Goal: Task Accomplishment & Management: Use online tool/utility

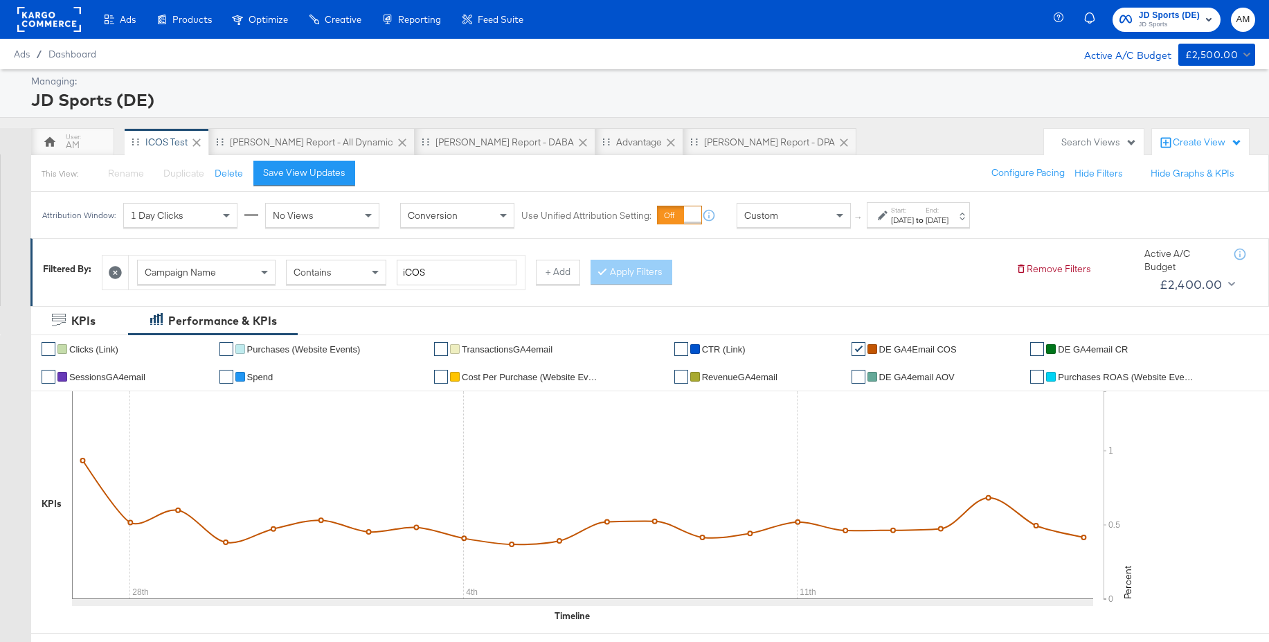
click at [788, 217] on div "Custom" at bounding box center [793, 216] width 113 height 24
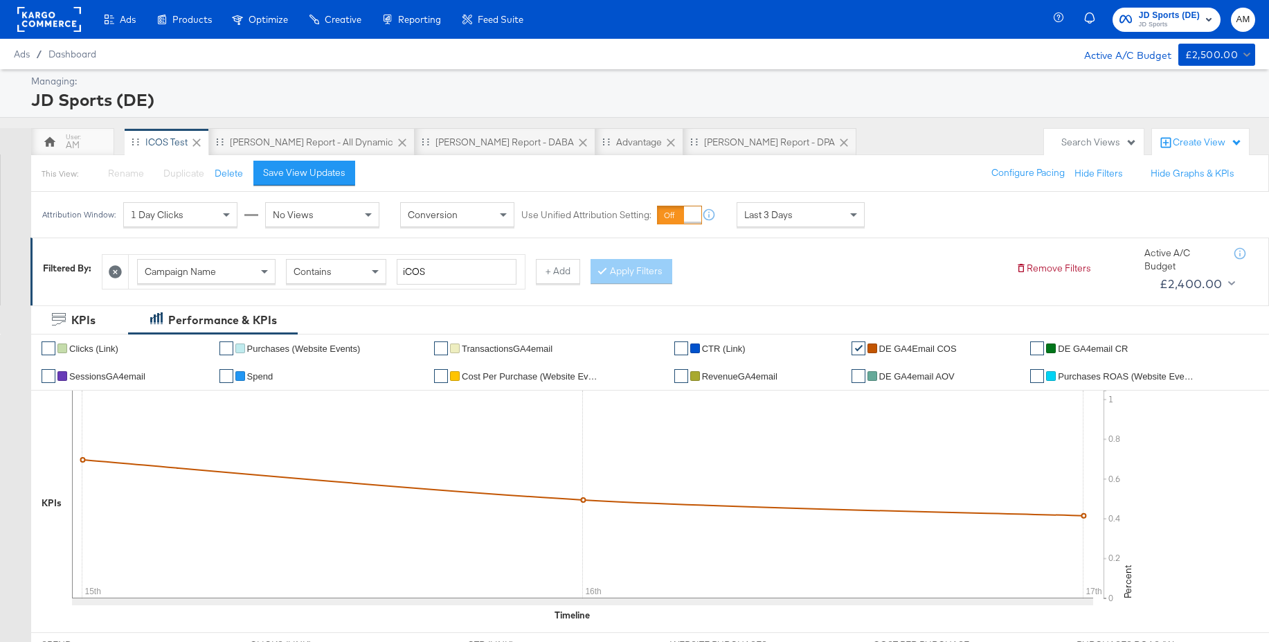
click at [52, 22] on rect at bounding box center [49, 19] width 64 height 25
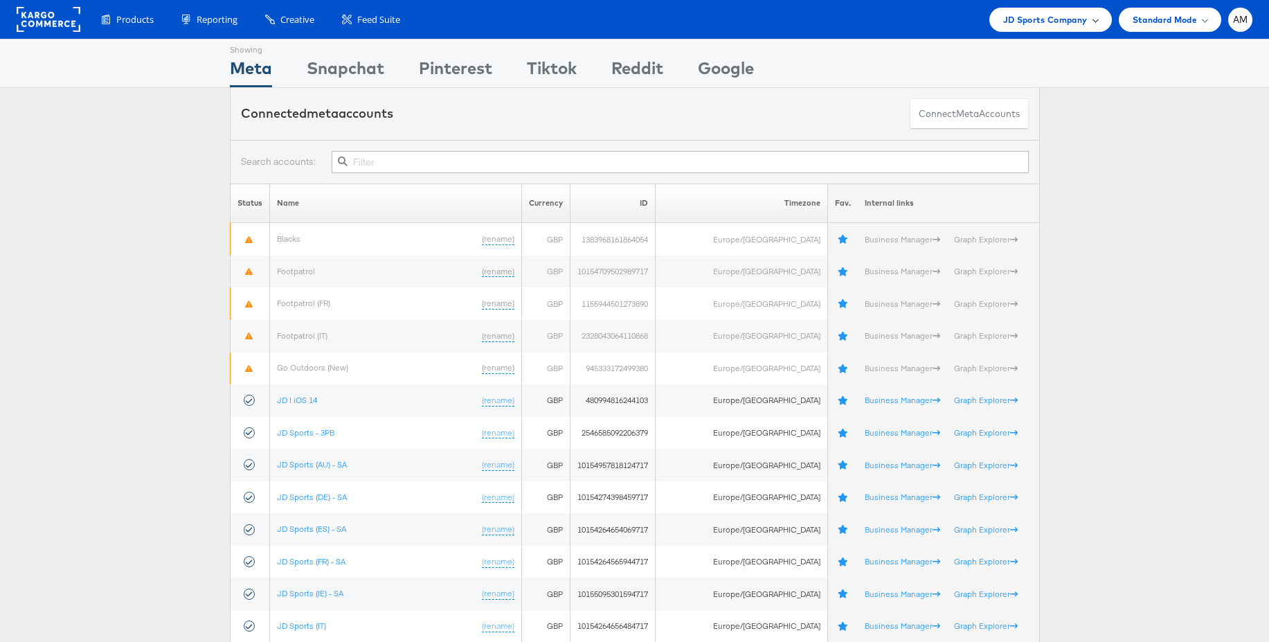
click at [1068, 29] on div "JD Sports Company" at bounding box center [1051, 20] width 123 height 24
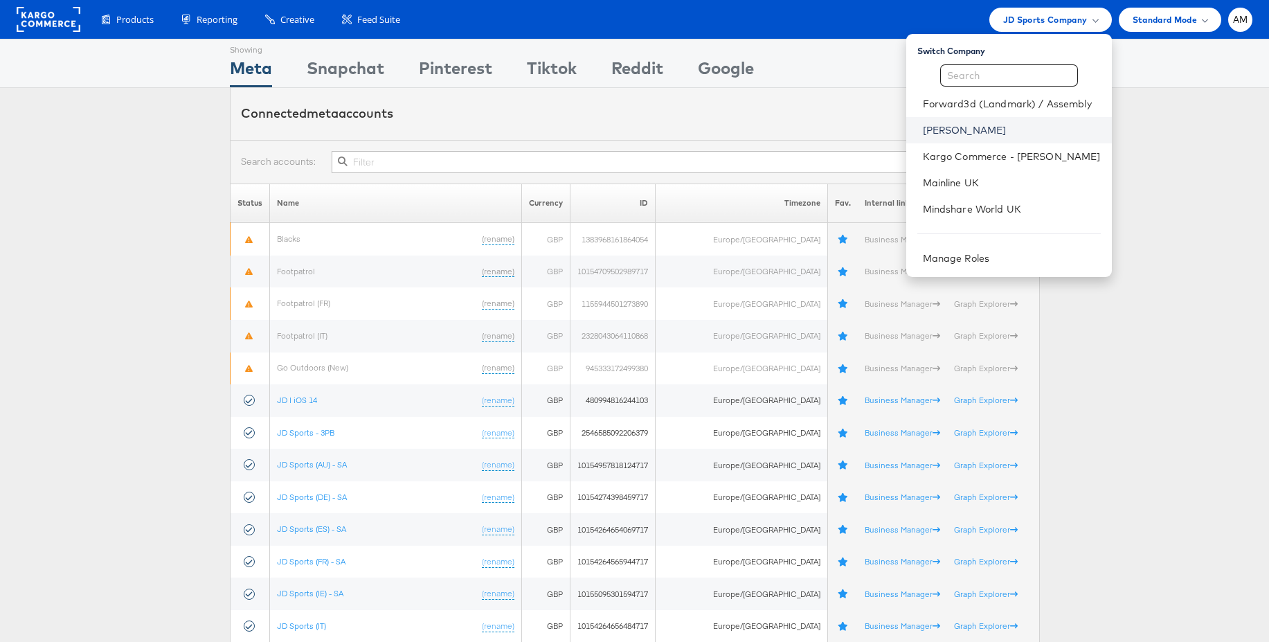
click at [965, 133] on link "[PERSON_NAME]" at bounding box center [1012, 130] width 178 height 14
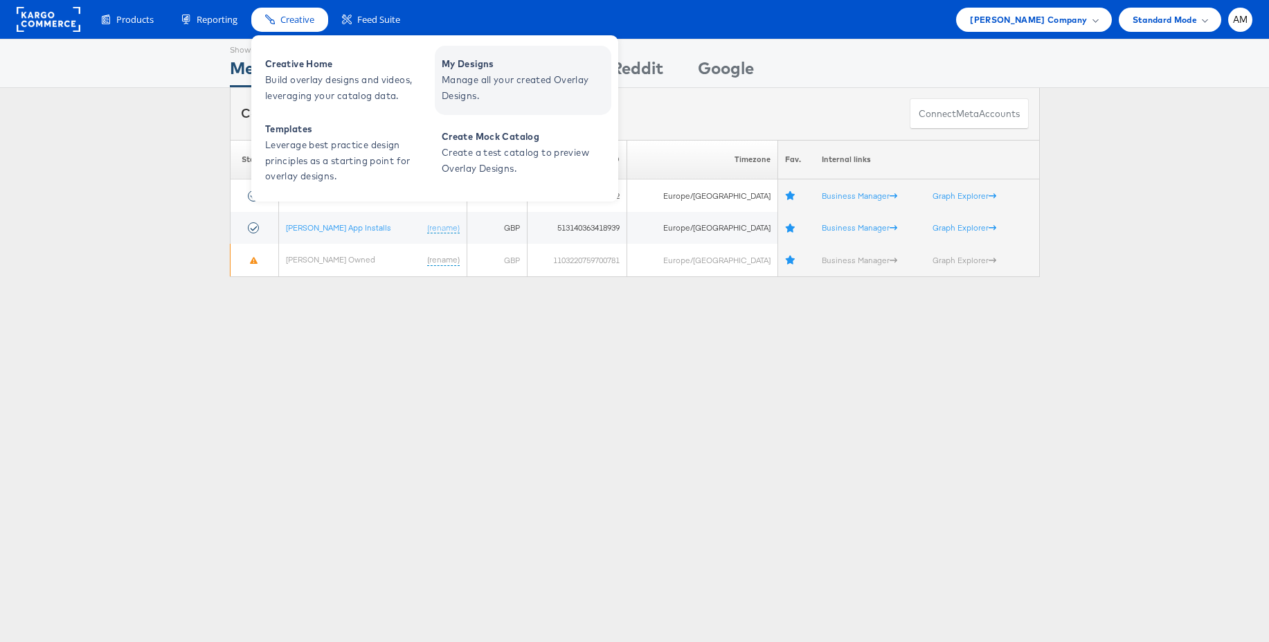
click at [503, 57] on span "My Designs" at bounding box center [525, 64] width 166 height 16
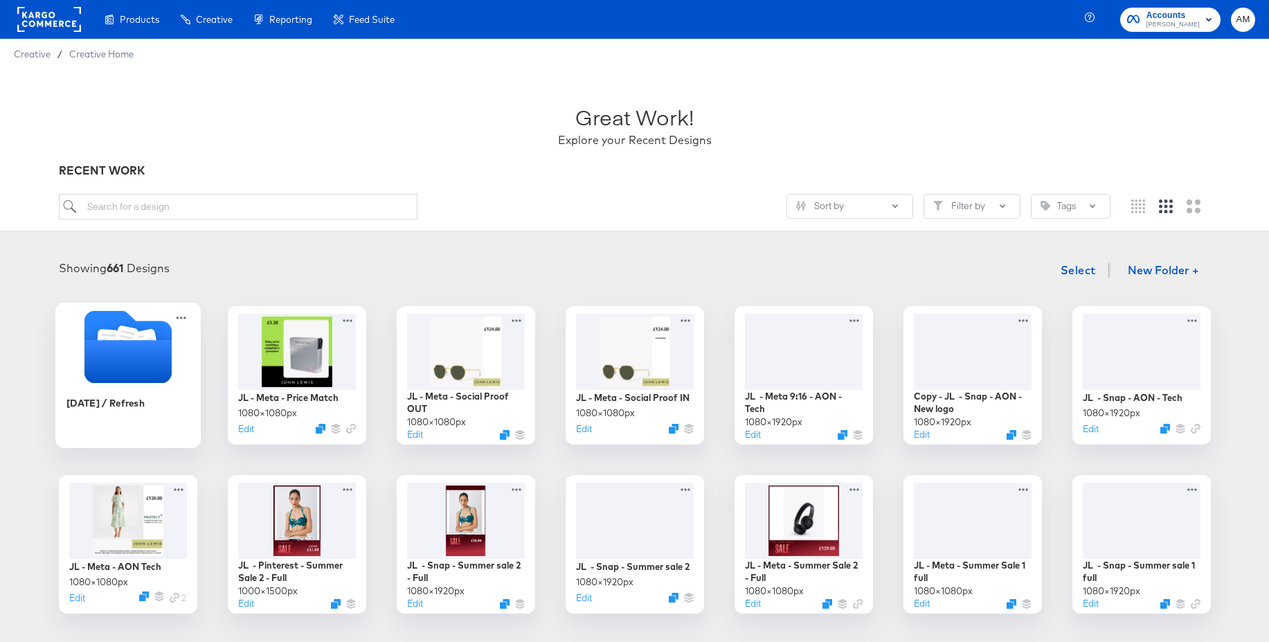
click at [116, 337] on icon "Folder" at bounding box center [126, 339] width 24 height 28
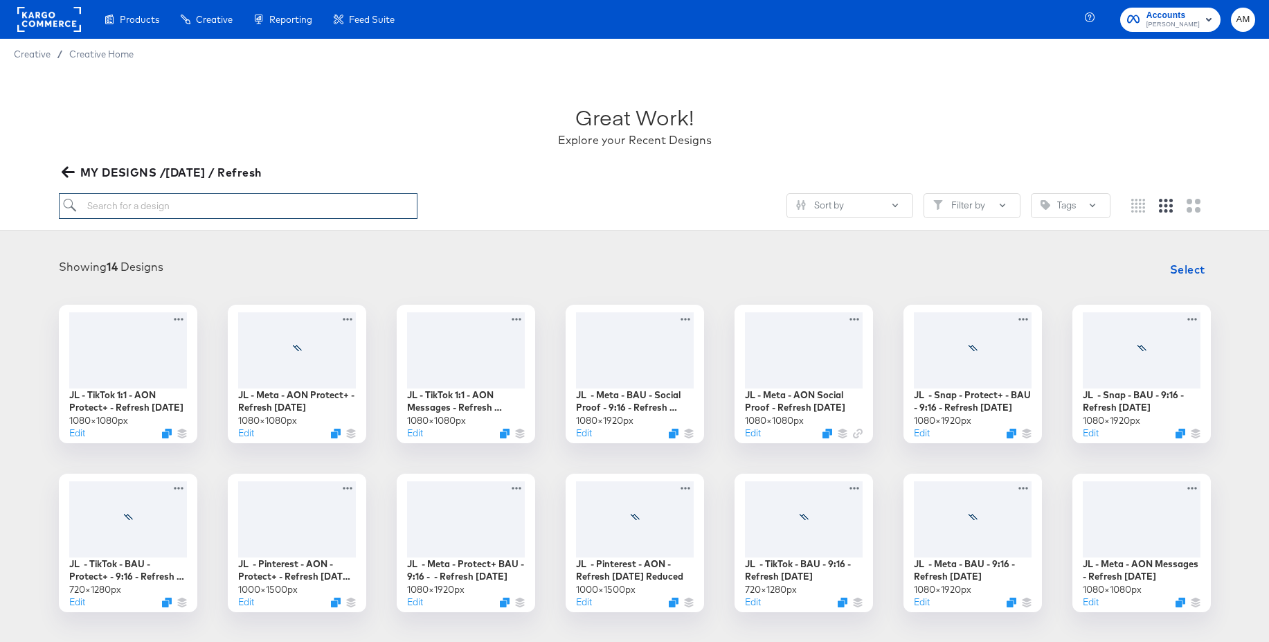
click at [171, 204] on input "search" at bounding box center [238, 206] width 359 height 26
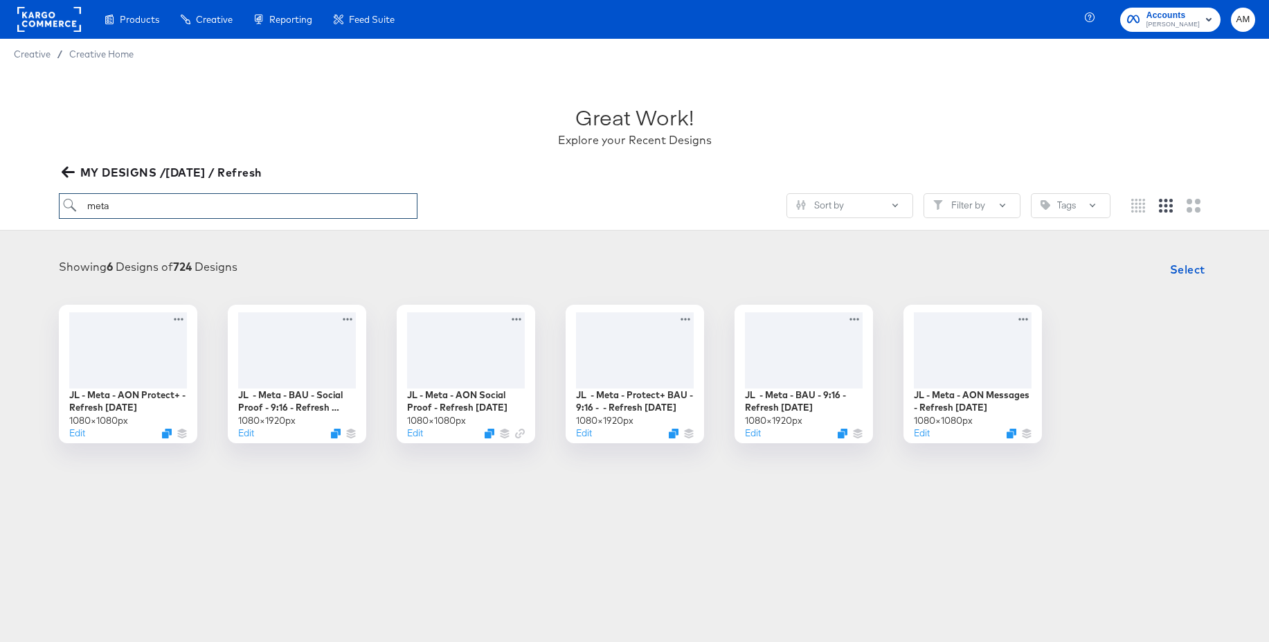
scroll to position [1, 0]
type input "m"
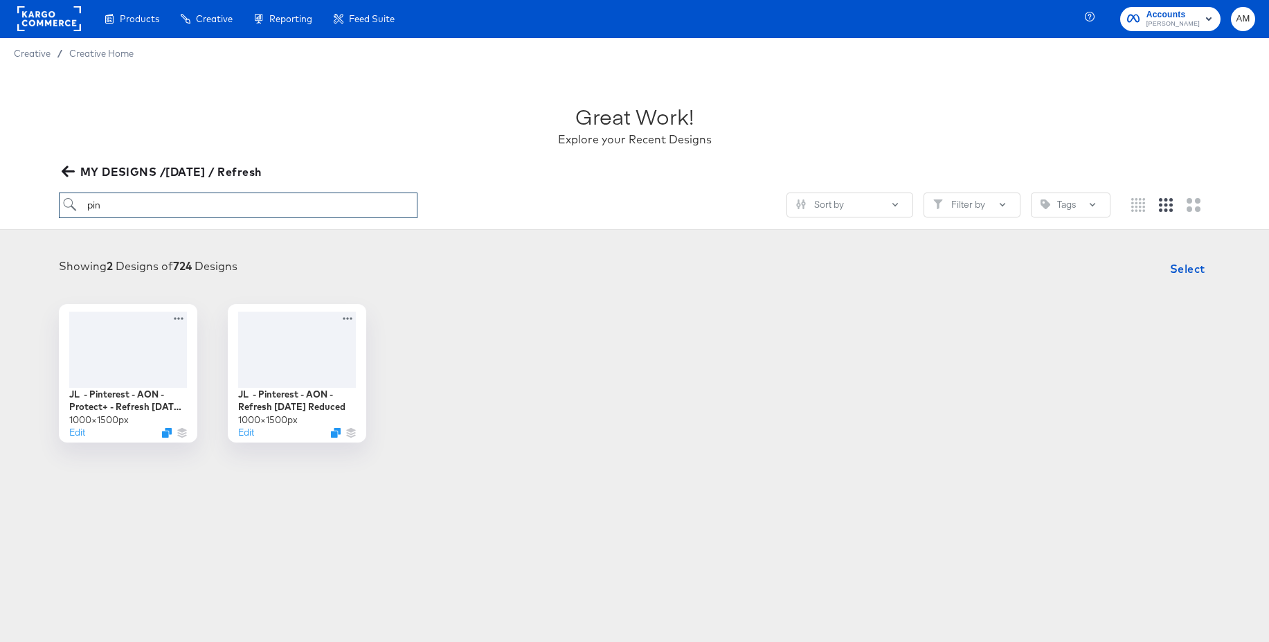
drag, startPoint x: 149, startPoint y: 206, endPoint x: 61, endPoint y: 206, distance: 87.9
click at [61, 206] on input "pin" at bounding box center [238, 206] width 359 height 26
type input "s"
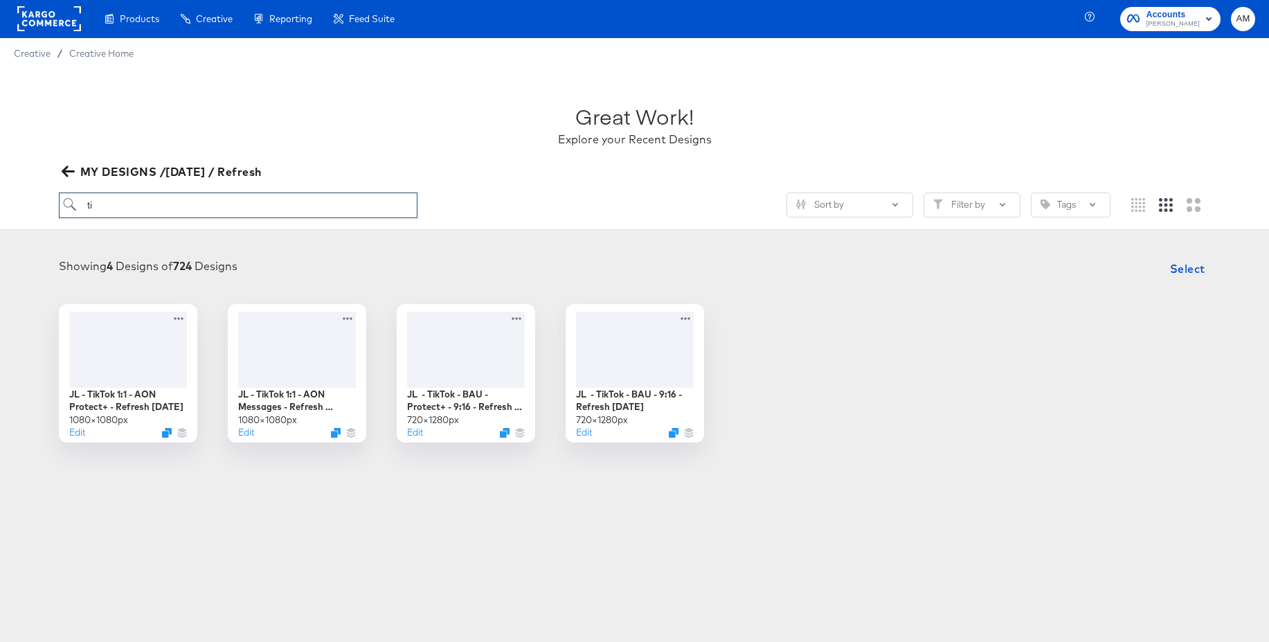
type input "ti"
drag, startPoint x: 145, startPoint y: 74, endPoint x: 186, endPoint y: 93, distance: 44.6
click at [0, 0] on div "Enhance Your Product Catalog, Map Them to Publishers, and Incorporate Overlay D…" at bounding box center [0, 0] width 0 height 0
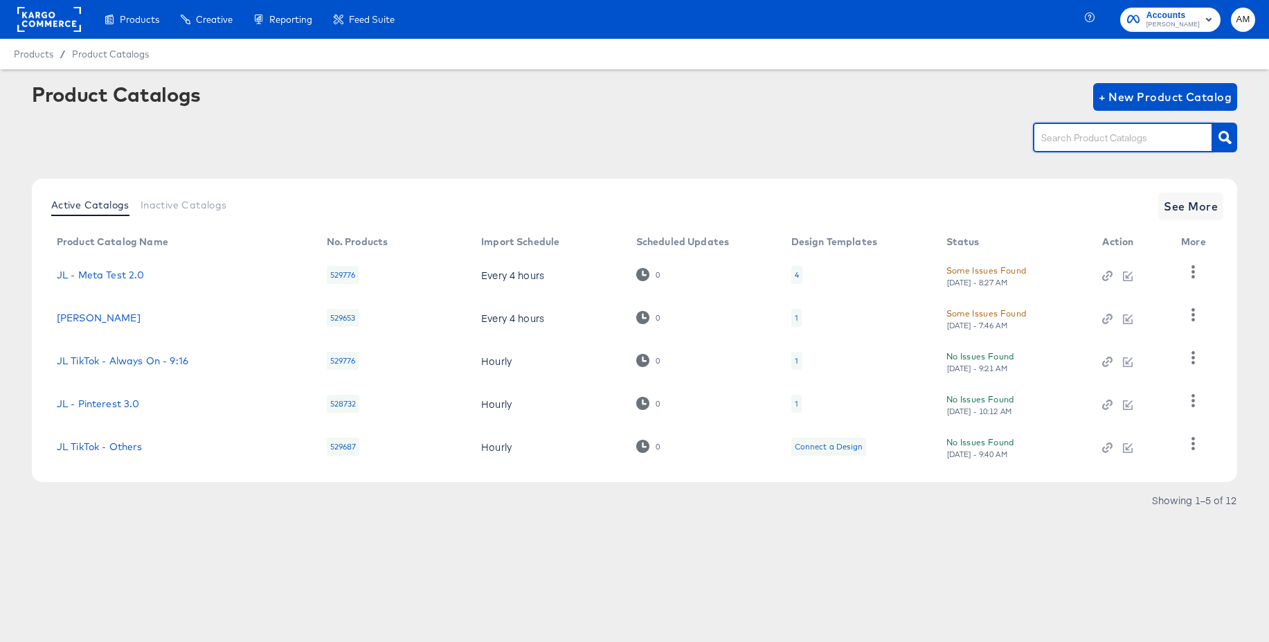
click at [1070, 139] on input "text" at bounding box center [1112, 138] width 147 height 16
click at [798, 319] on div "1" at bounding box center [797, 318] width 10 height 18
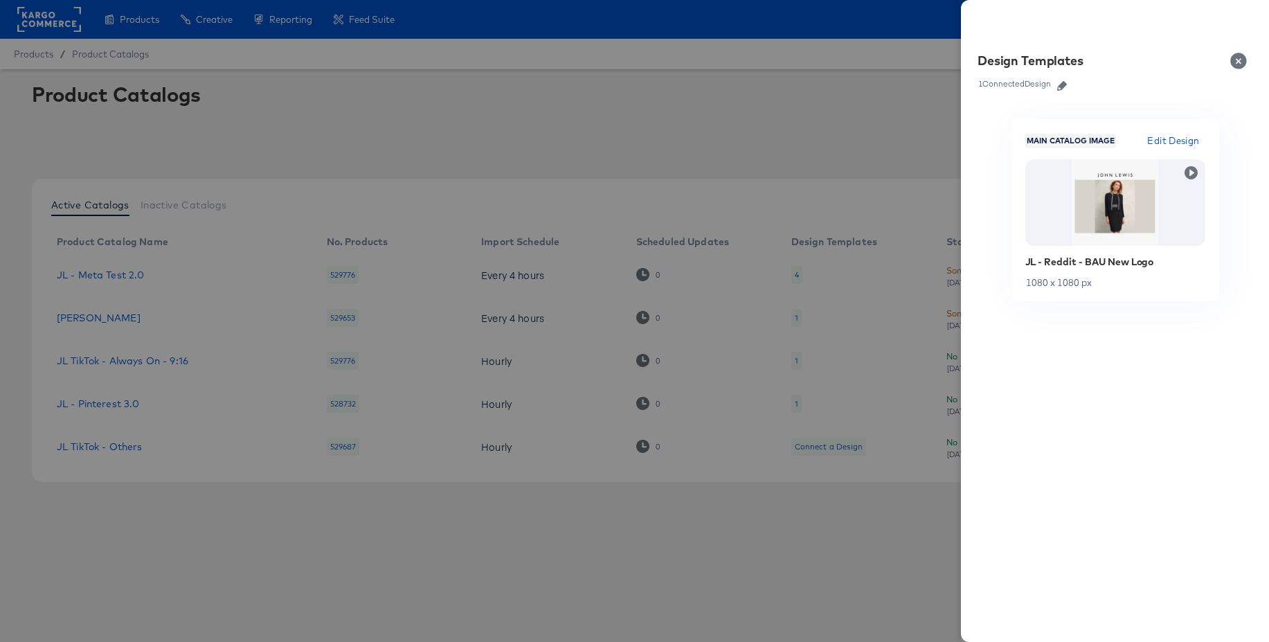
click at [1236, 64] on button "Close" at bounding box center [1241, 61] width 39 height 39
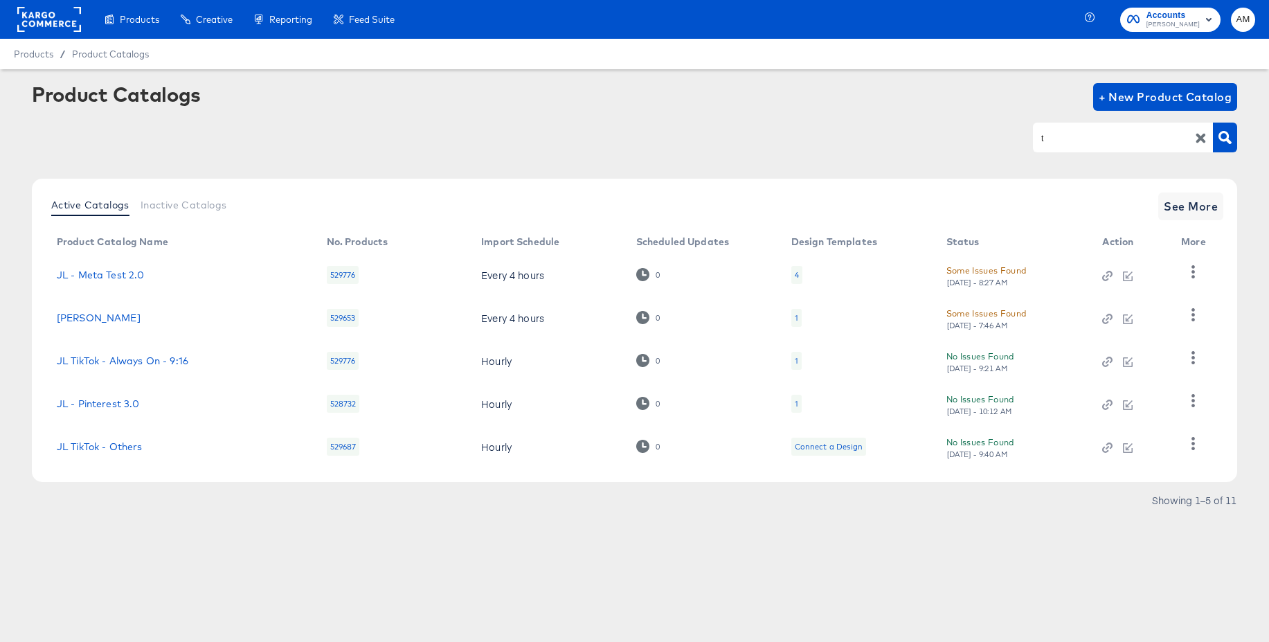
click at [1062, 138] on input "t" at bounding box center [1112, 138] width 147 height 16
type input "i"
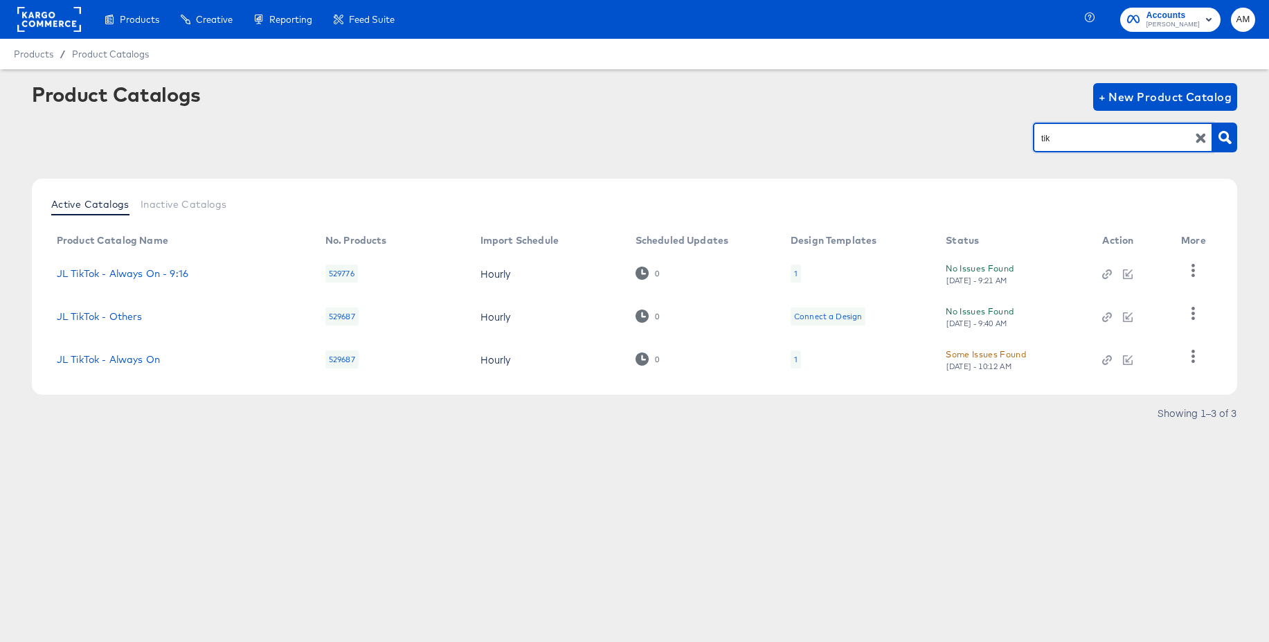
drag, startPoint x: 1066, startPoint y: 136, endPoint x: 981, endPoint y: 139, distance: 84.5
click at [981, 139] on div "tik" at bounding box center [635, 137] width 1206 height 31
type input "pint"
click at [797, 359] on div "1" at bounding box center [796, 359] width 10 height 18
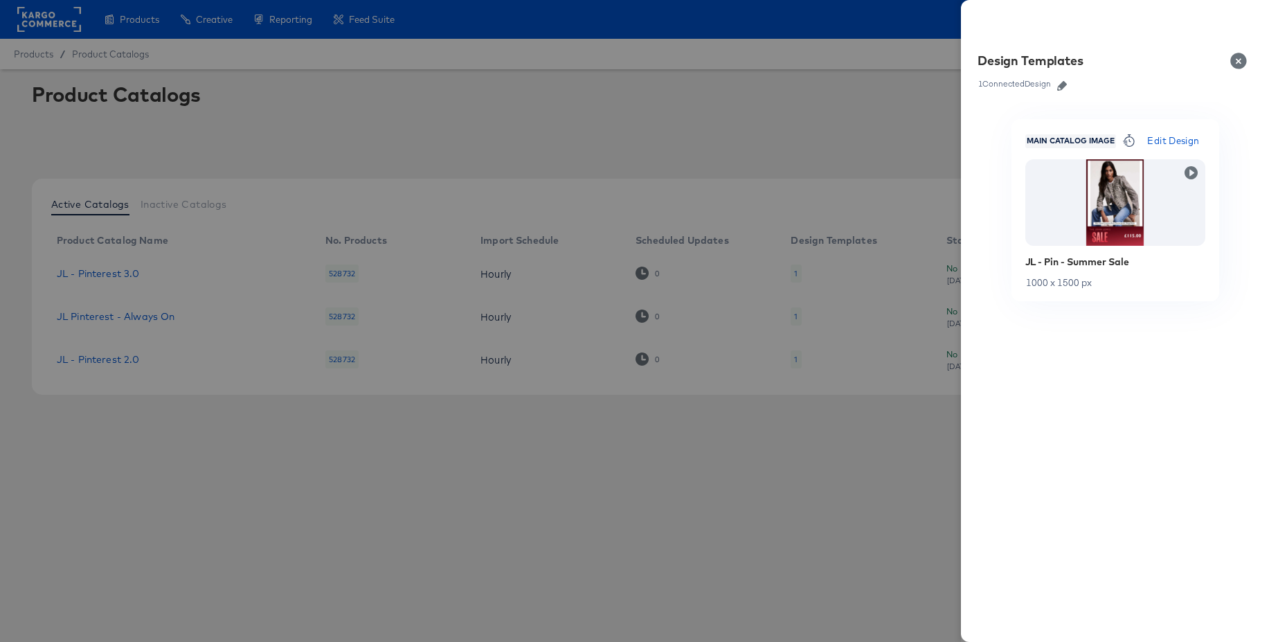
click at [768, 406] on div at bounding box center [634, 321] width 1269 height 642
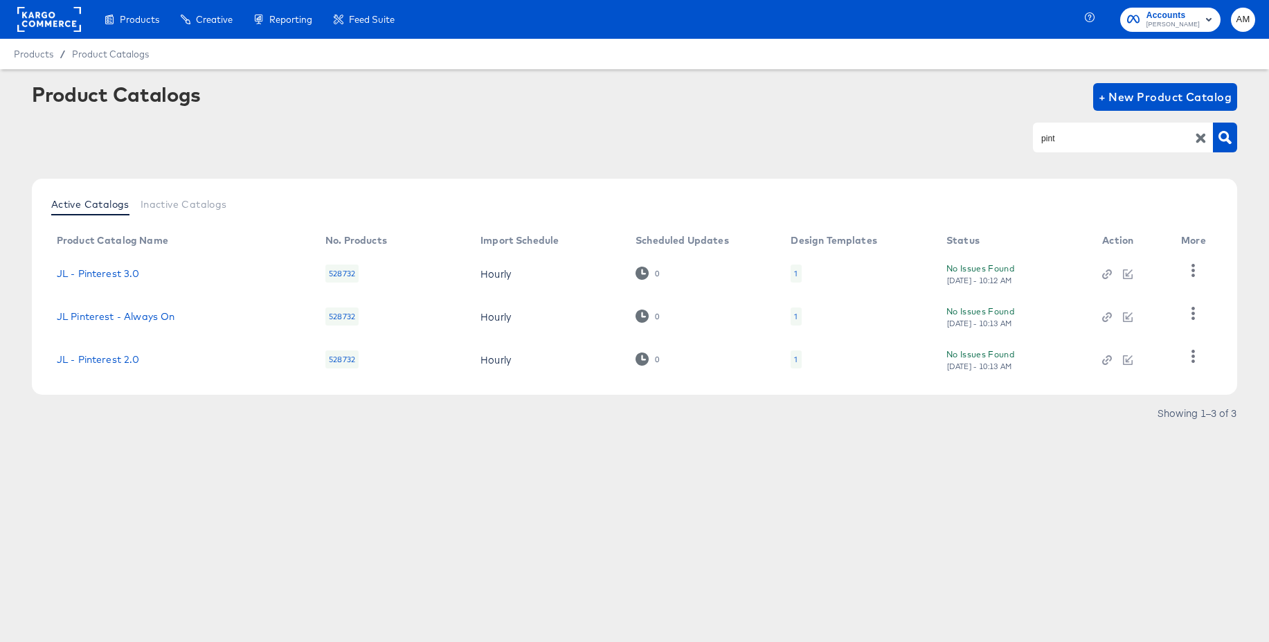
click at [797, 313] on div "1" at bounding box center [796, 316] width 10 height 18
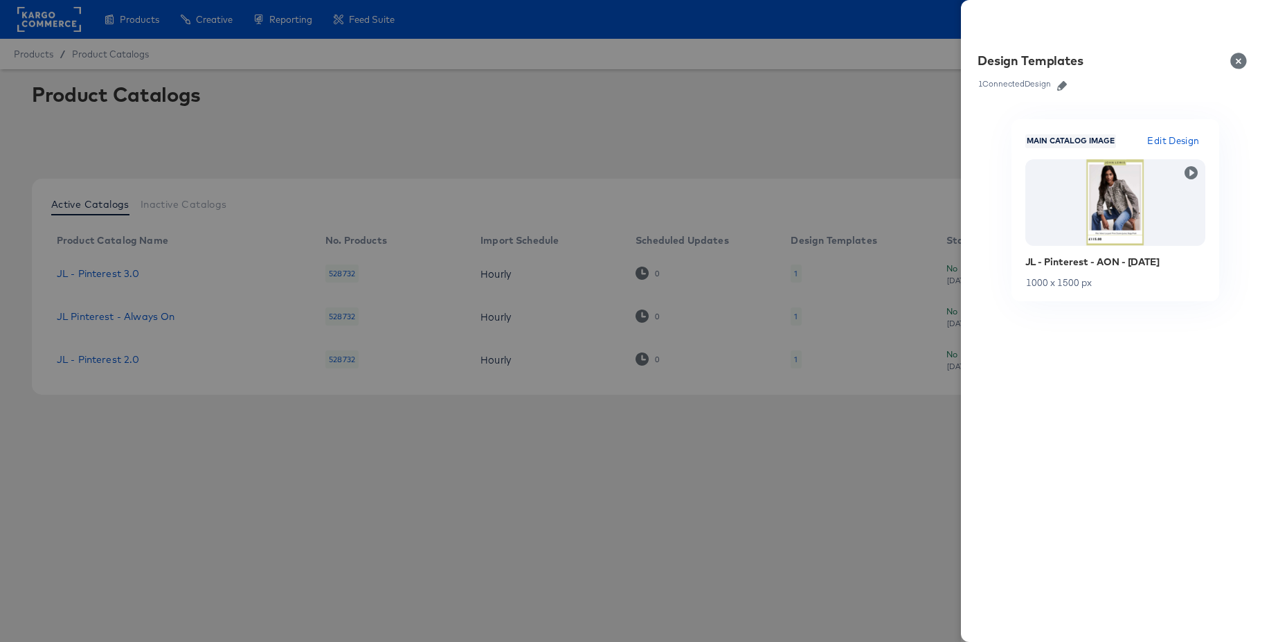
drag, startPoint x: 771, startPoint y: 423, endPoint x: 778, endPoint y: 395, distance: 29.2
click at [771, 423] on div at bounding box center [634, 321] width 1269 height 642
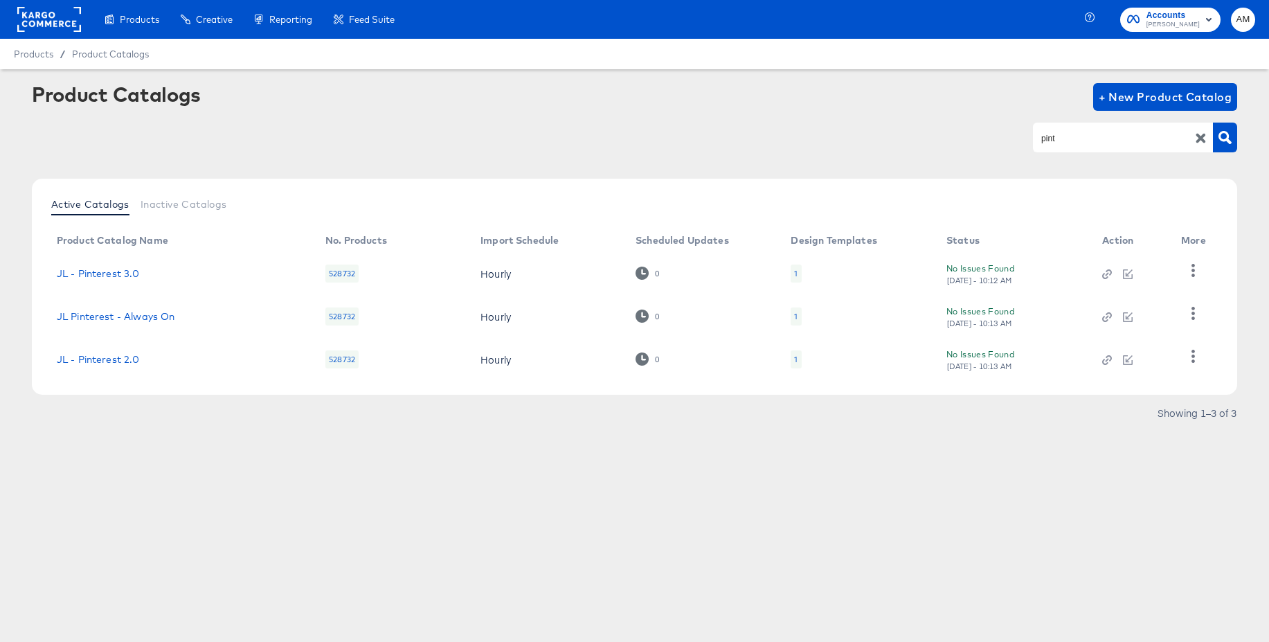
click at [797, 271] on div "1" at bounding box center [796, 274] width 10 height 18
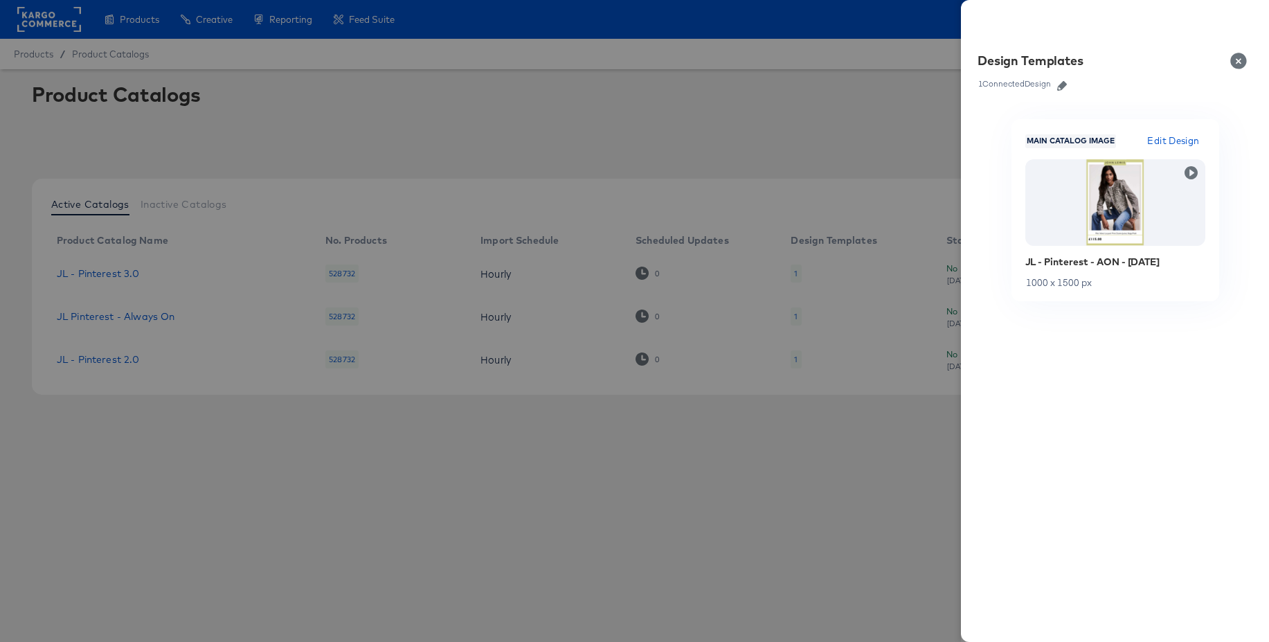
click at [830, 136] on div at bounding box center [634, 321] width 1269 height 642
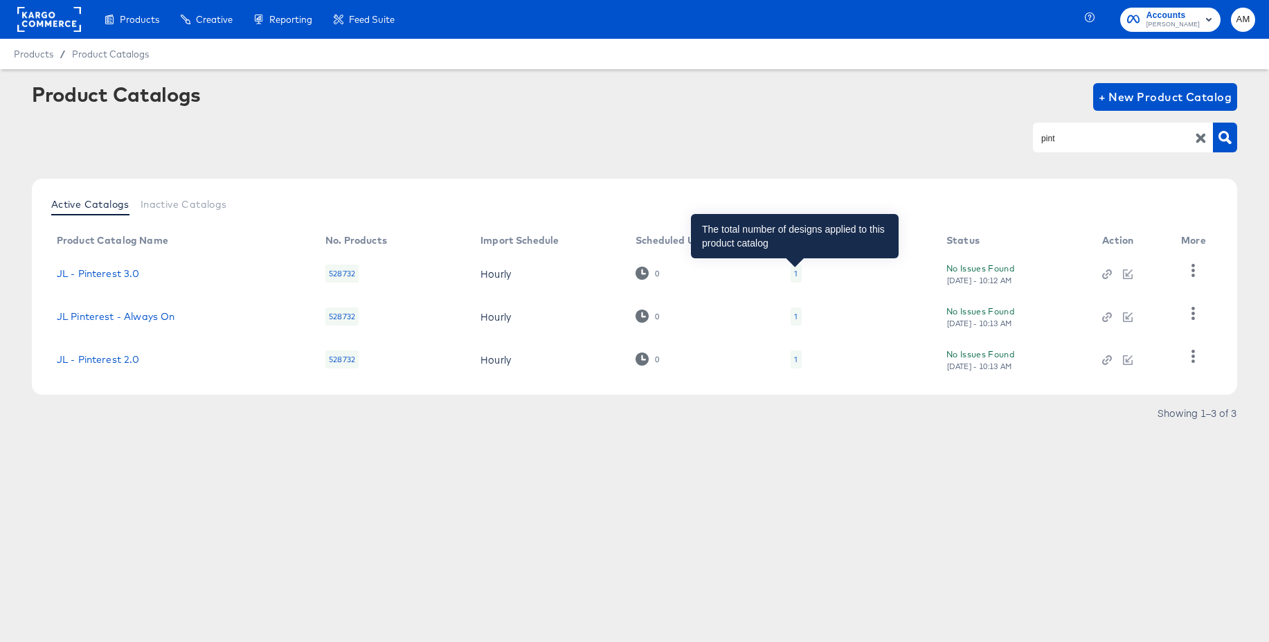
click at [794, 270] on div "1" at bounding box center [795, 273] width 3 height 11
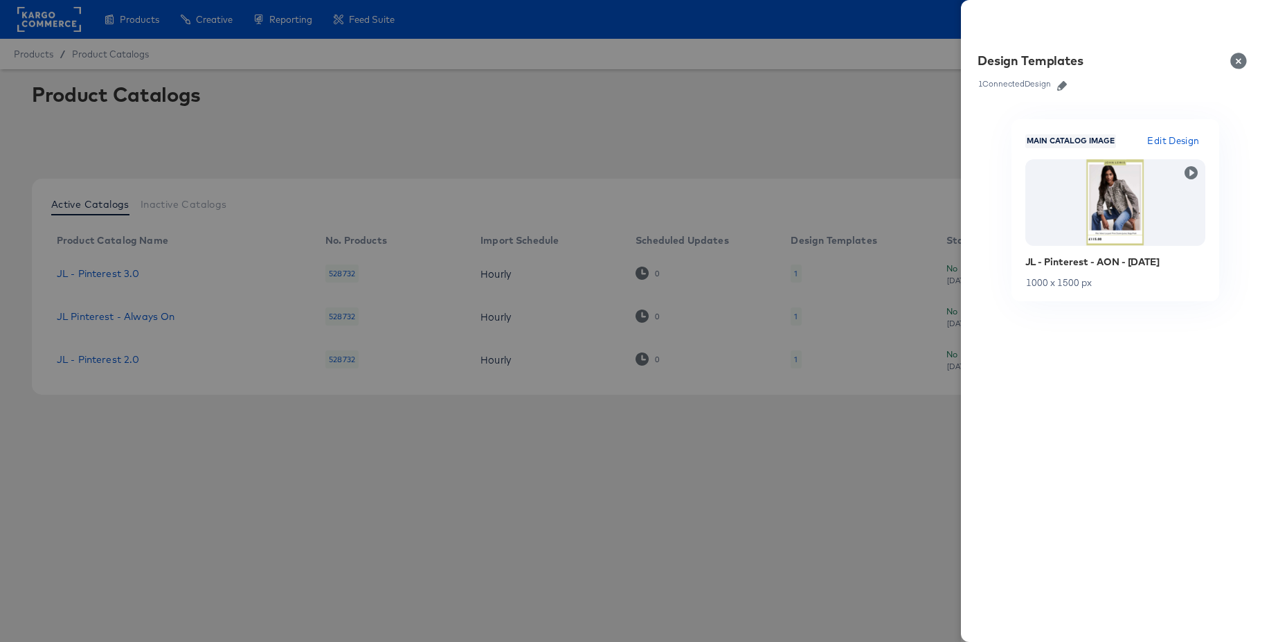
click at [1064, 85] on icon "button" at bounding box center [1062, 86] width 10 height 10
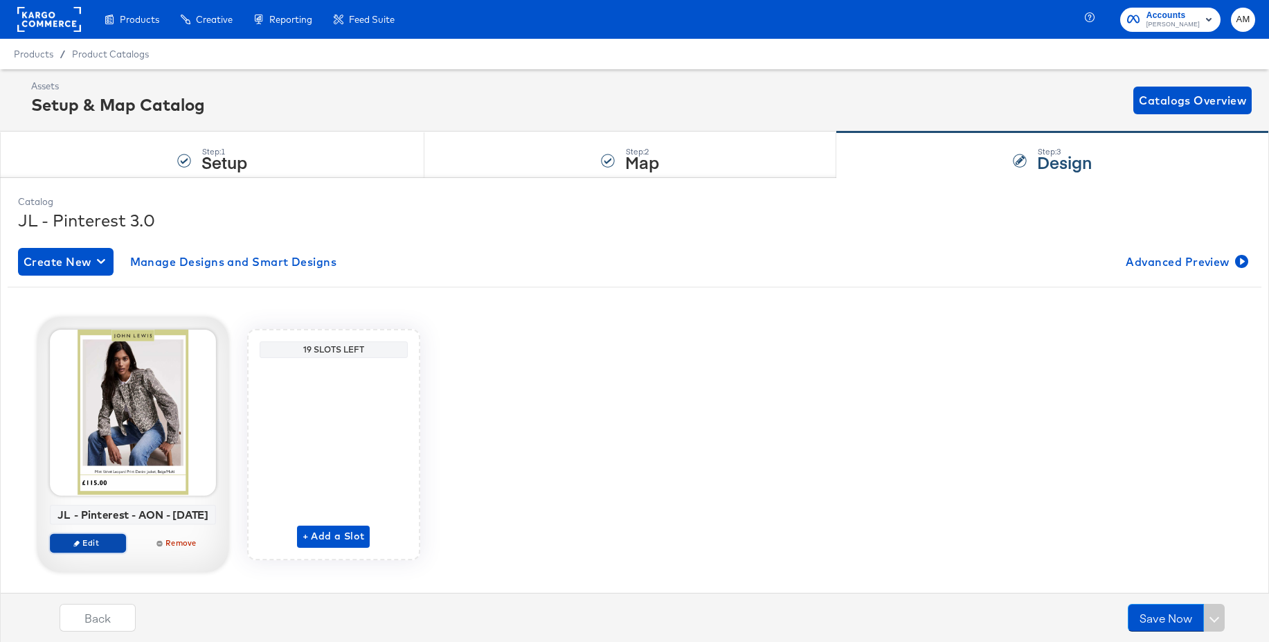
click at [74, 541] on icon "button" at bounding box center [76, 543] width 6 height 6
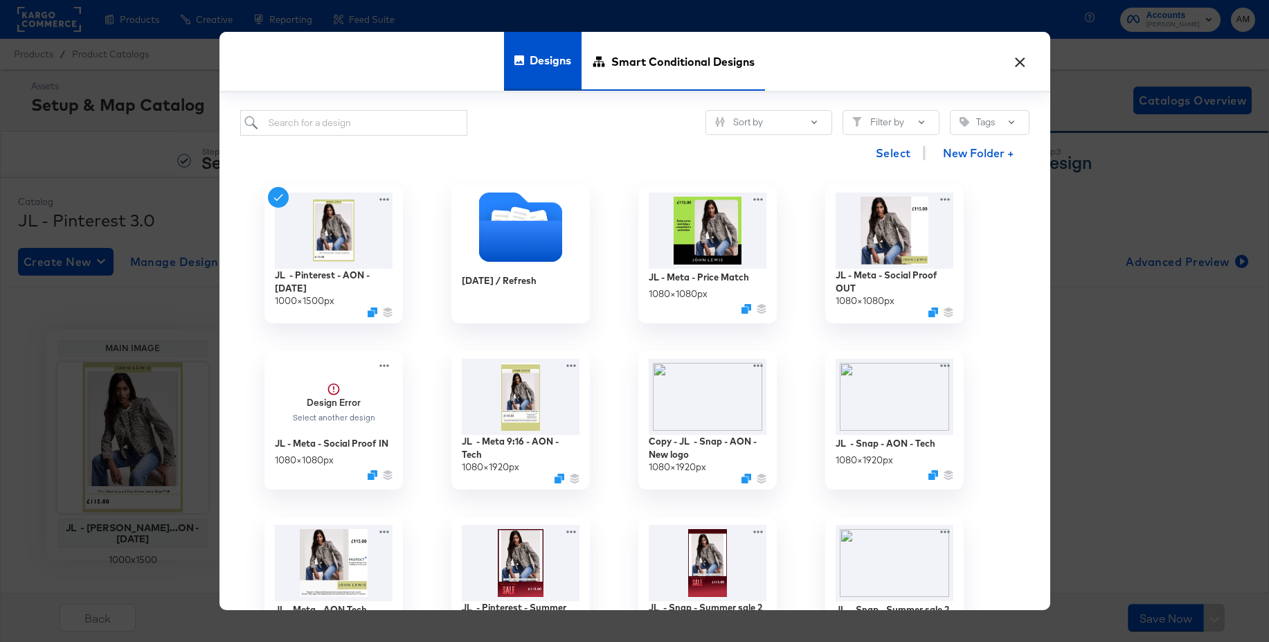
click at [665, 64] on span "Smart Conditional Designs" at bounding box center [682, 61] width 143 height 61
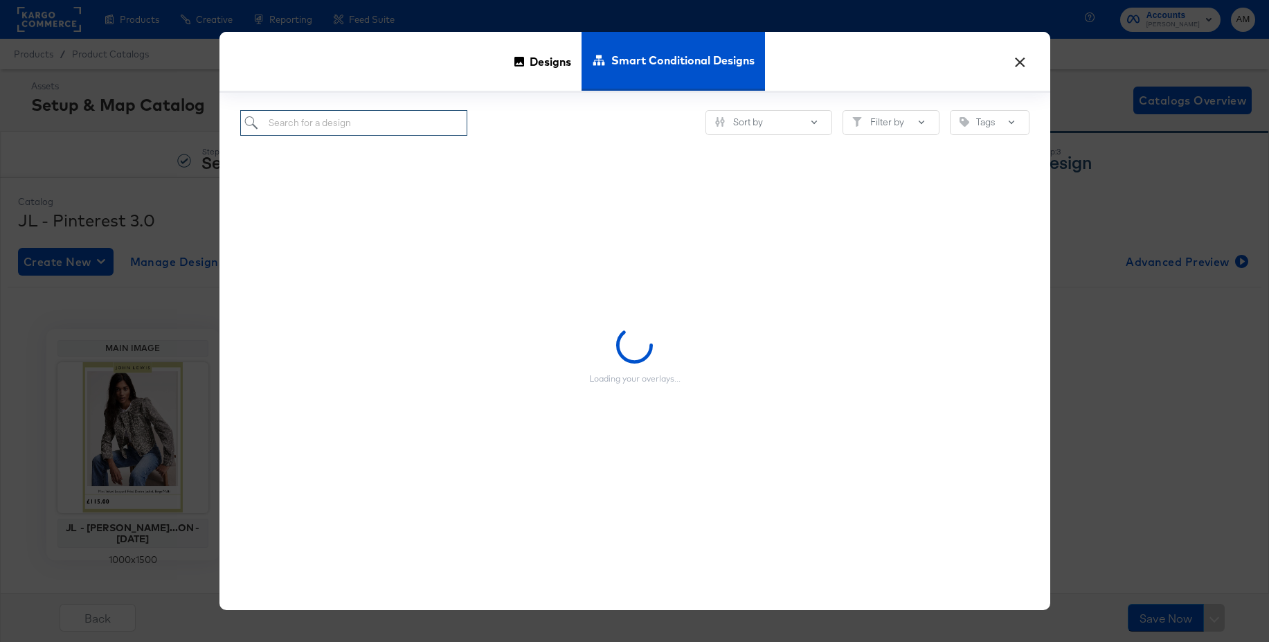
click at [396, 129] on input "search" at bounding box center [354, 123] width 228 height 26
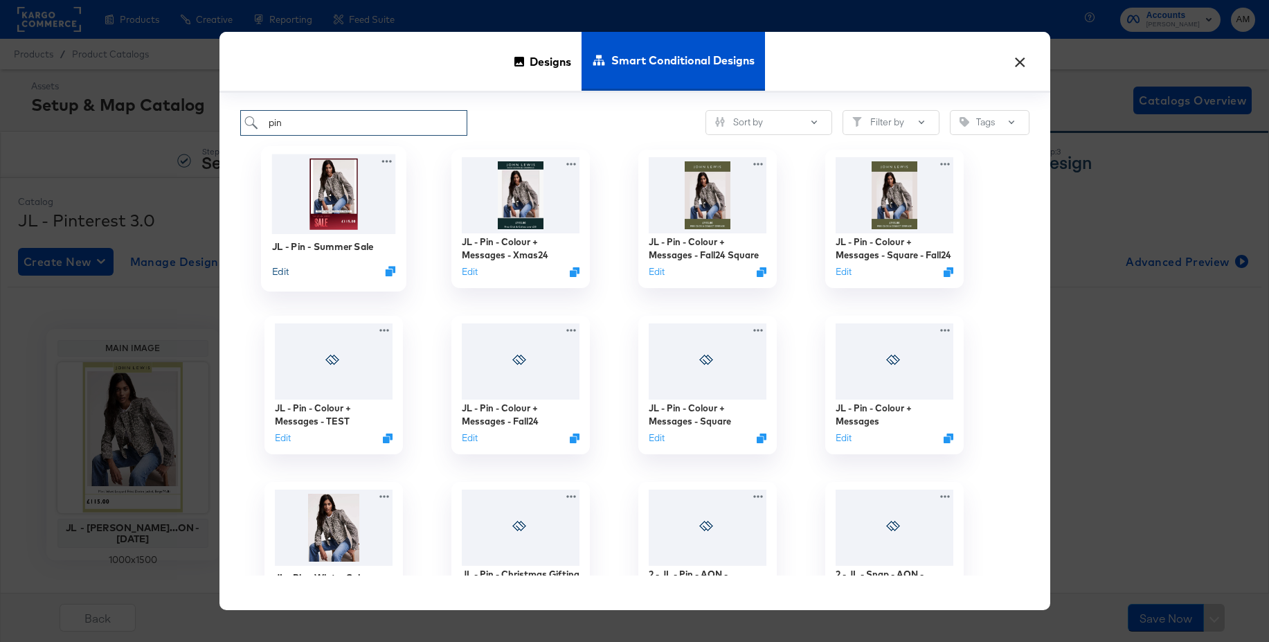
type input "pin"
click at [282, 271] on button "Edit" at bounding box center [279, 271] width 17 height 13
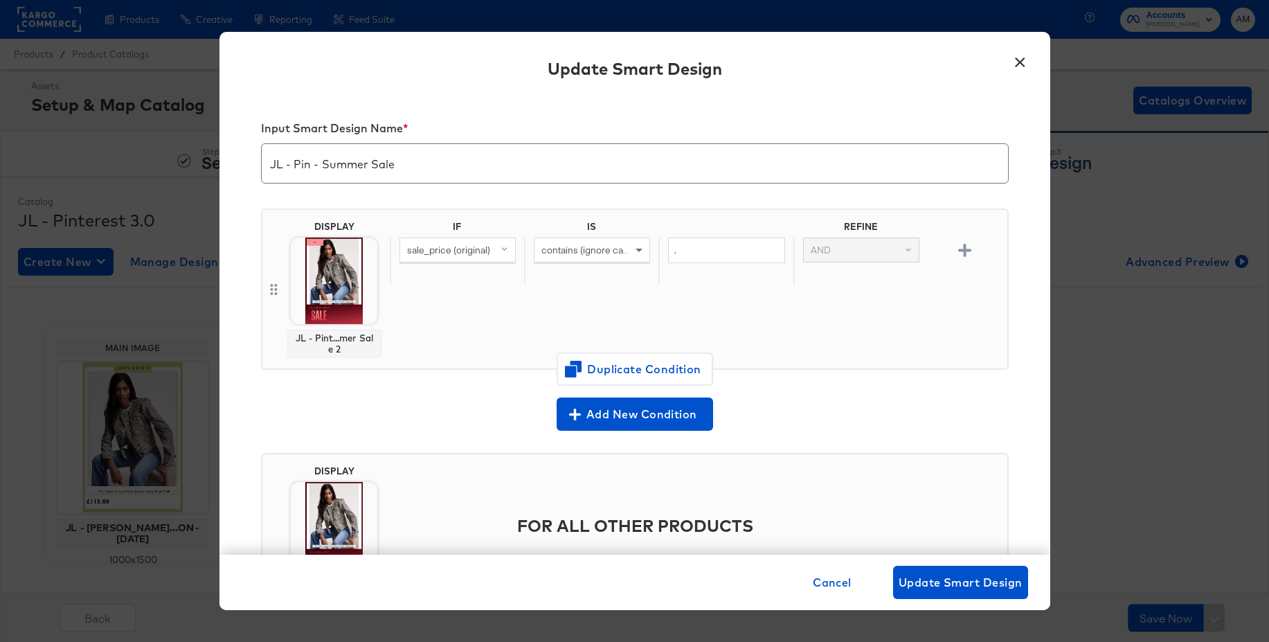
click at [1017, 62] on button "×" at bounding box center [1020, 58] width 25 height 25
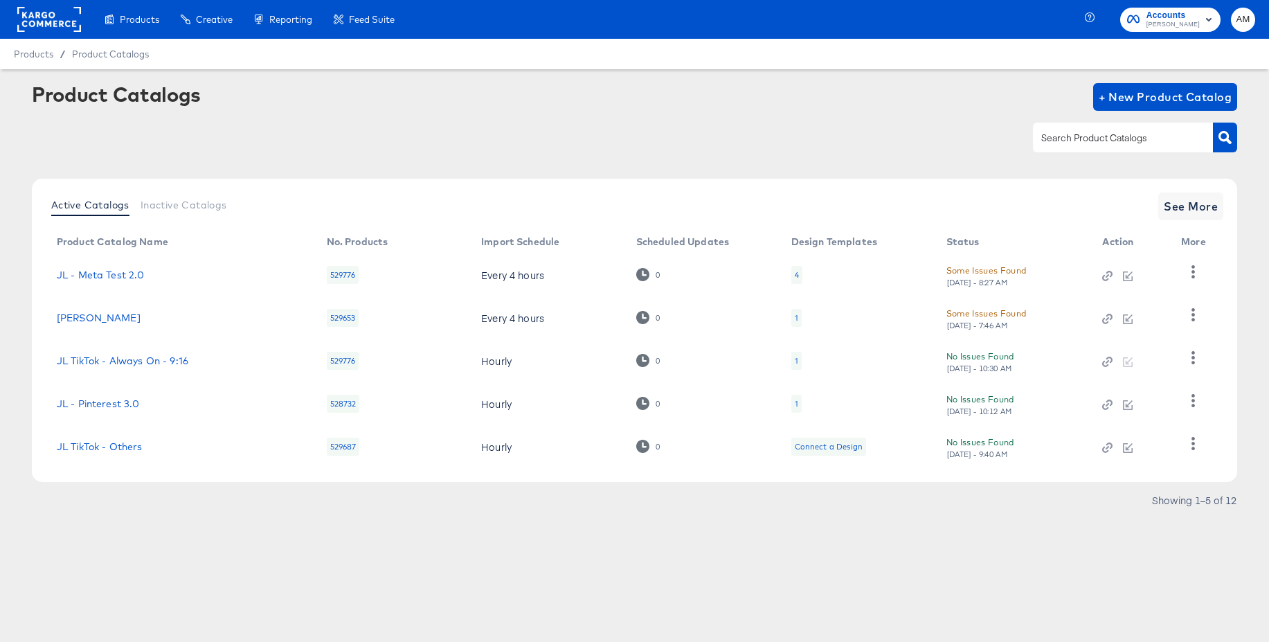
click at [1064, 144] on input "text" at bounding box center [1112, 138] width 147 height 16
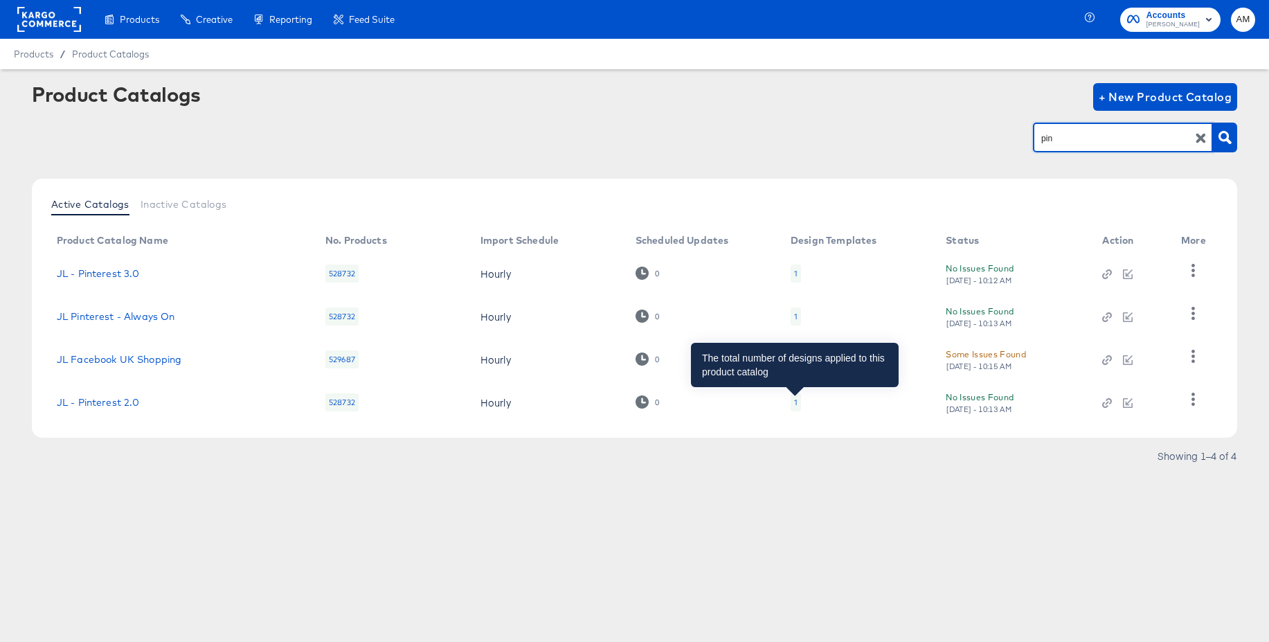
click at [796, 406] on div "1" at bounding box center [795, 402] width 3 height 11
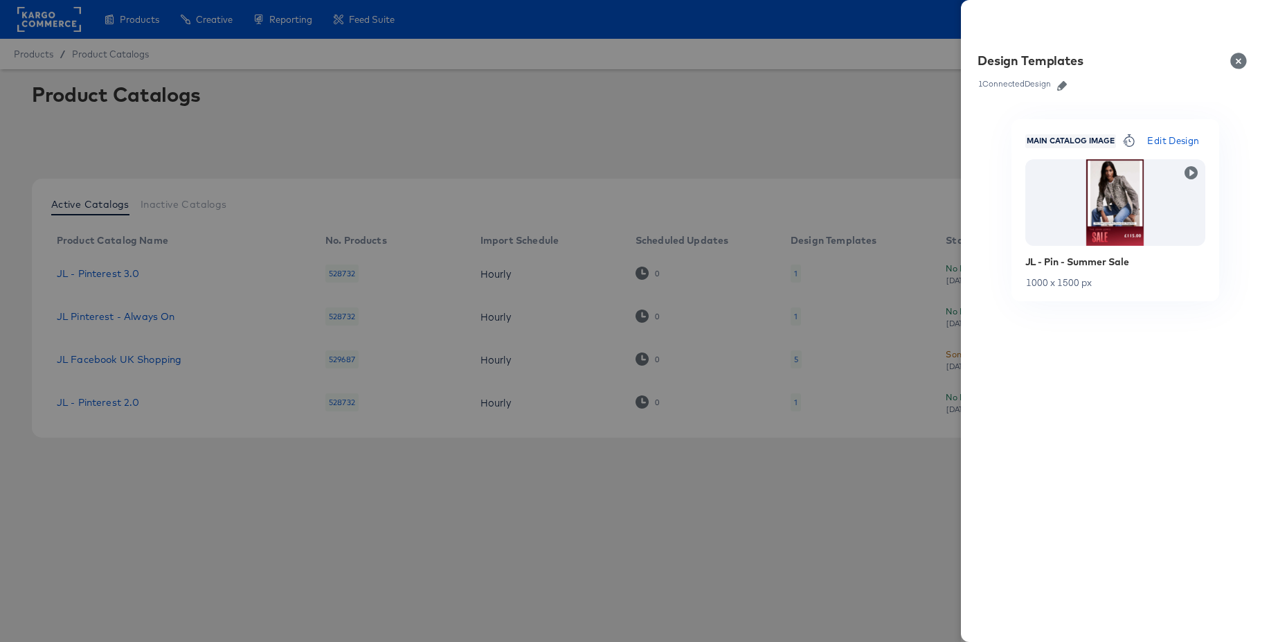
click at [781, 455] on div at bounding box center [634, 321] width 1269 height 642
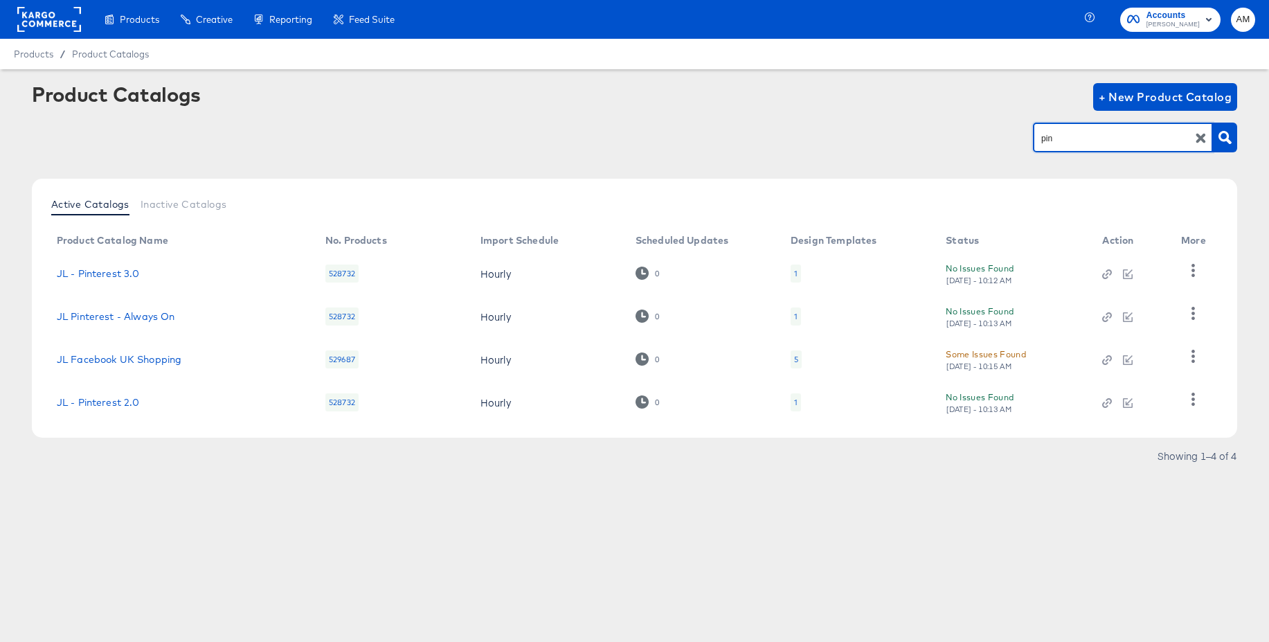
click at [1084, 143] on input "pin" at bounding box center [1112, 138] width 147 height 16
type input "t"
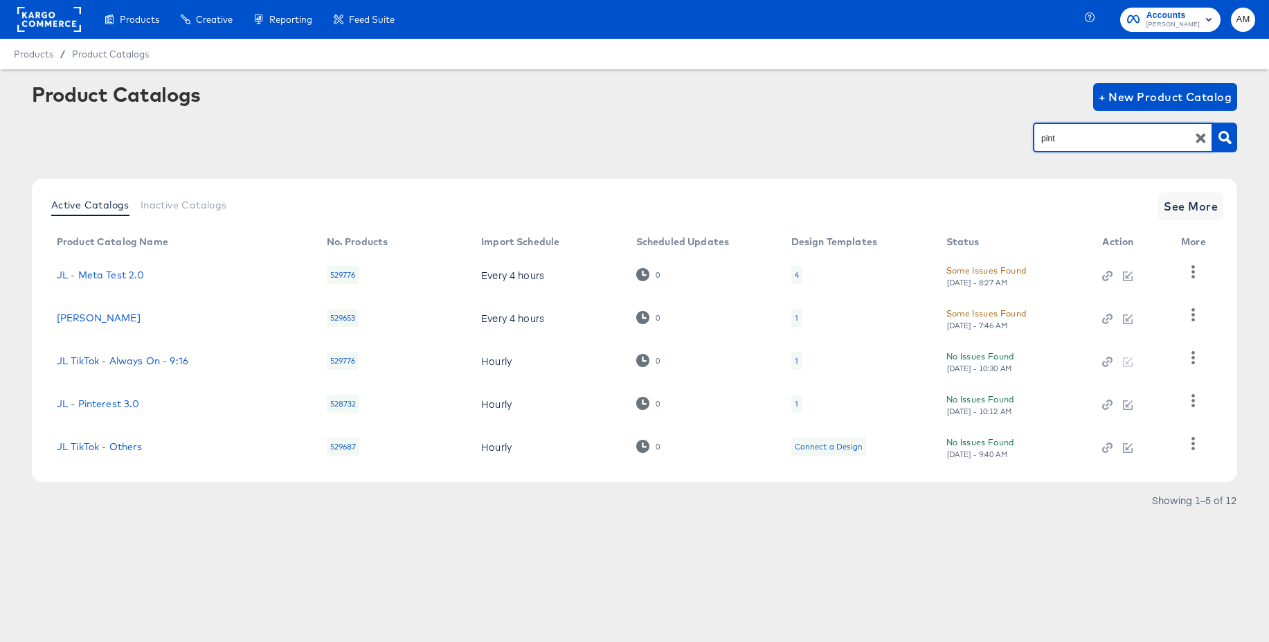
type input "pint"
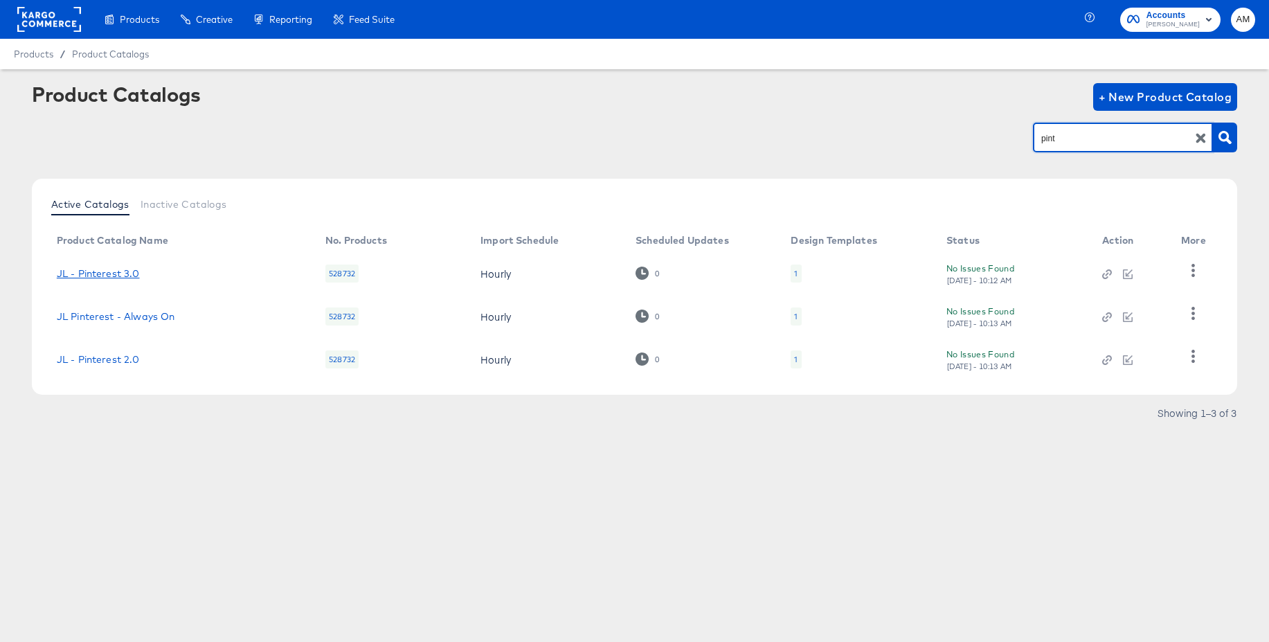
click at [120, 270] on link "JL - Pinterest 3.0" at bounding box center [98, 273] width 83 height 11
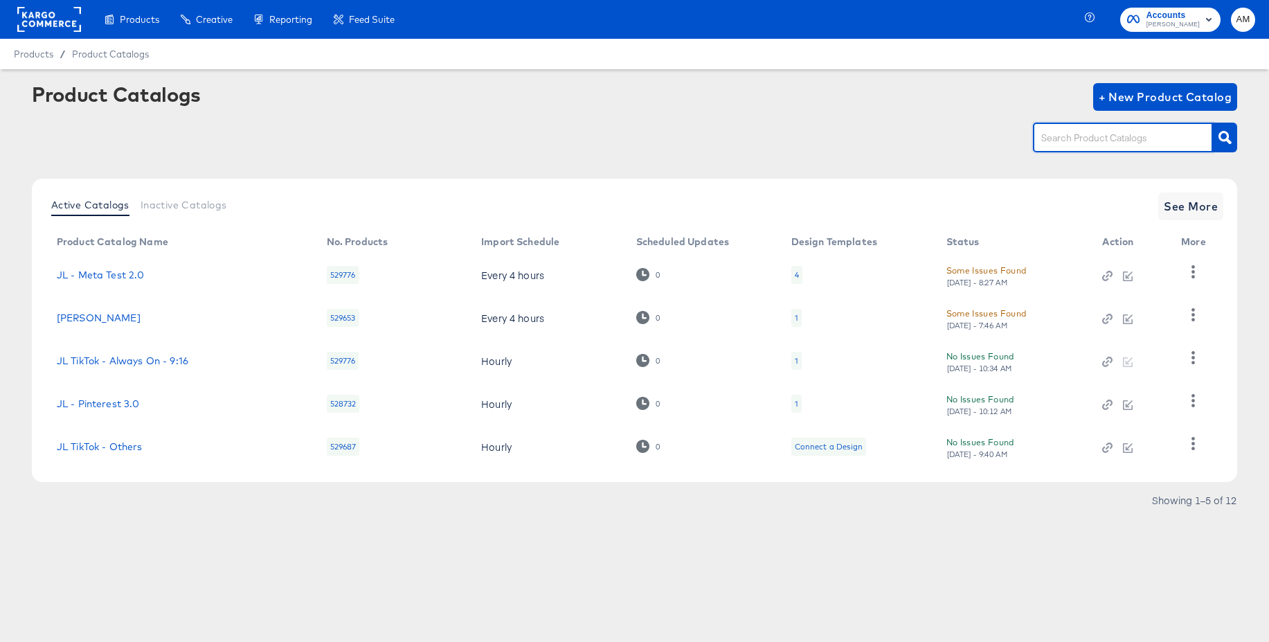
click at [1061, 134] on input "text" at bounding box center [1112, 138] width 147 height 16
type input "pint"
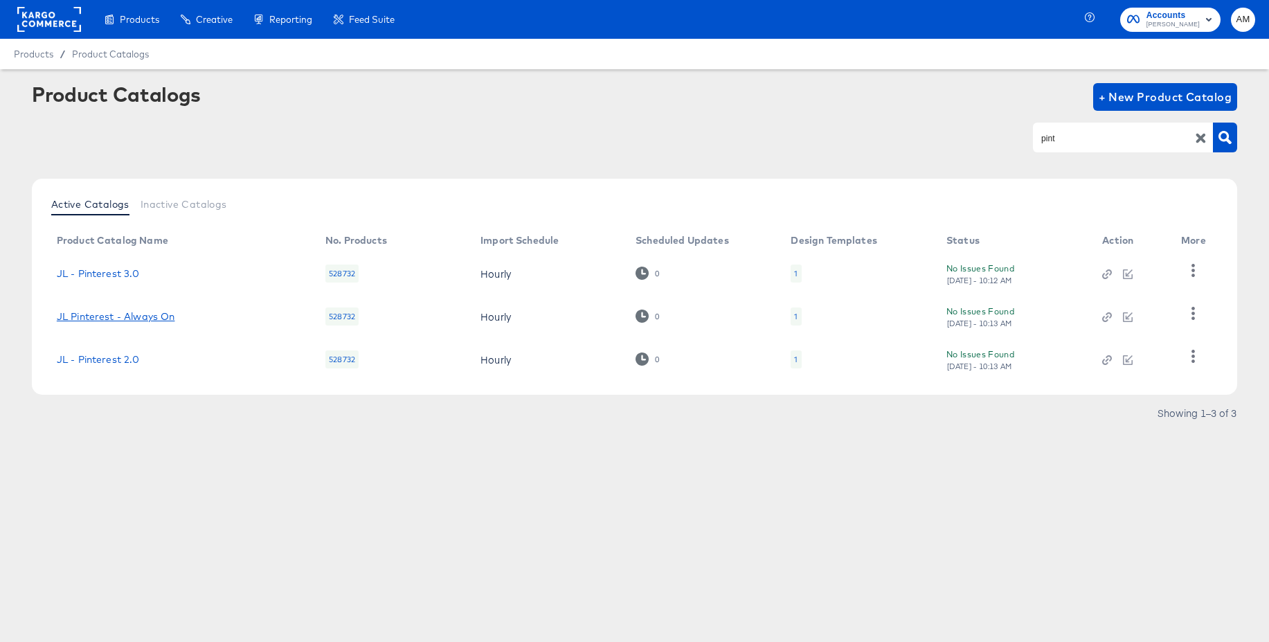
drag, startPoint x: 158, startPoint y: 312, endPoint x: 293, endPoint y: 310, distance: 135.0
click at [158, 312] on link "JL Pinterest - Always On" at bounding box center [116, 316] width 118 height 11
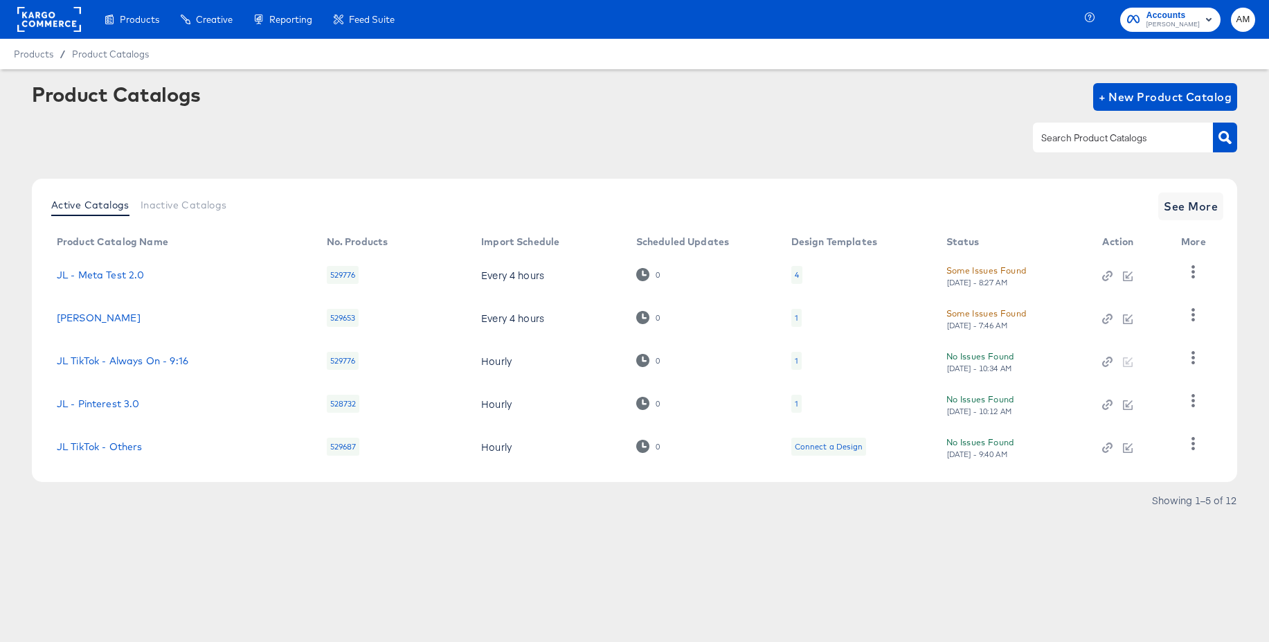
click at [1110, 140] on input "text" at bounding box center [1112, 138] width 147 height 16
type input "pint"
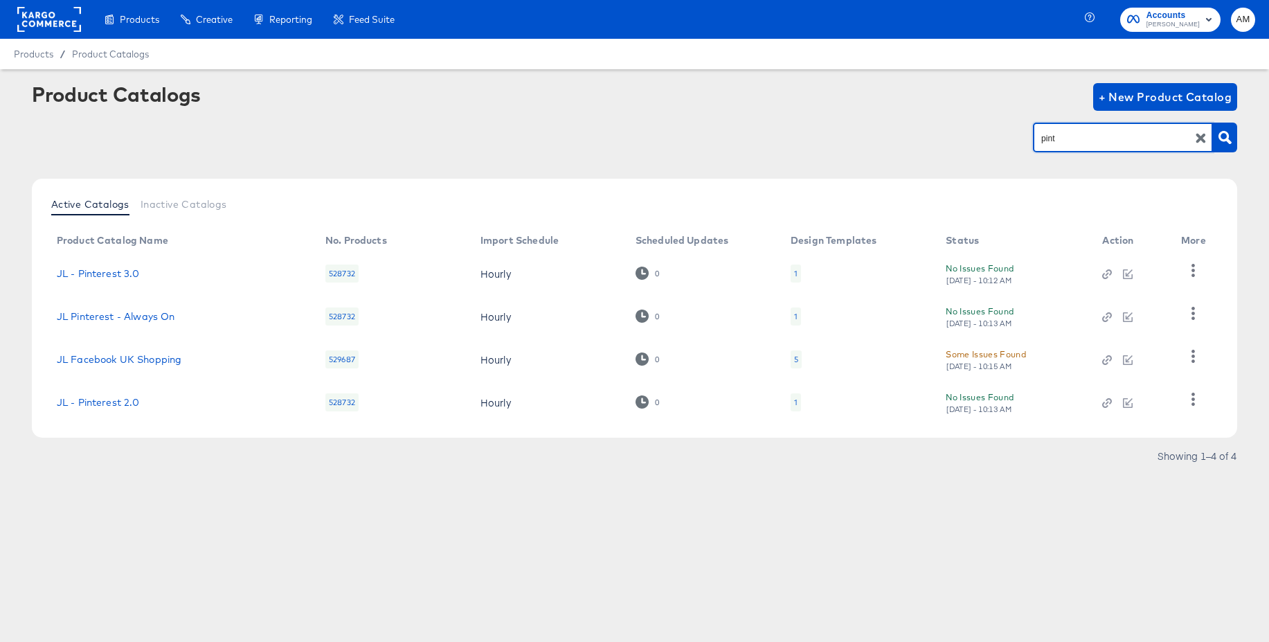
click at [1091, 138] on input "pint" at bounding box center [1112, 138] width 147 height 16
drag, startPoint x: 1228, startPoint y: 138, endPoint x: 1215, endPoint y: 146, distance: 15.2
click at [1228, 138] on icon "button" at bounding box center [1225, 137] width 13 height 13
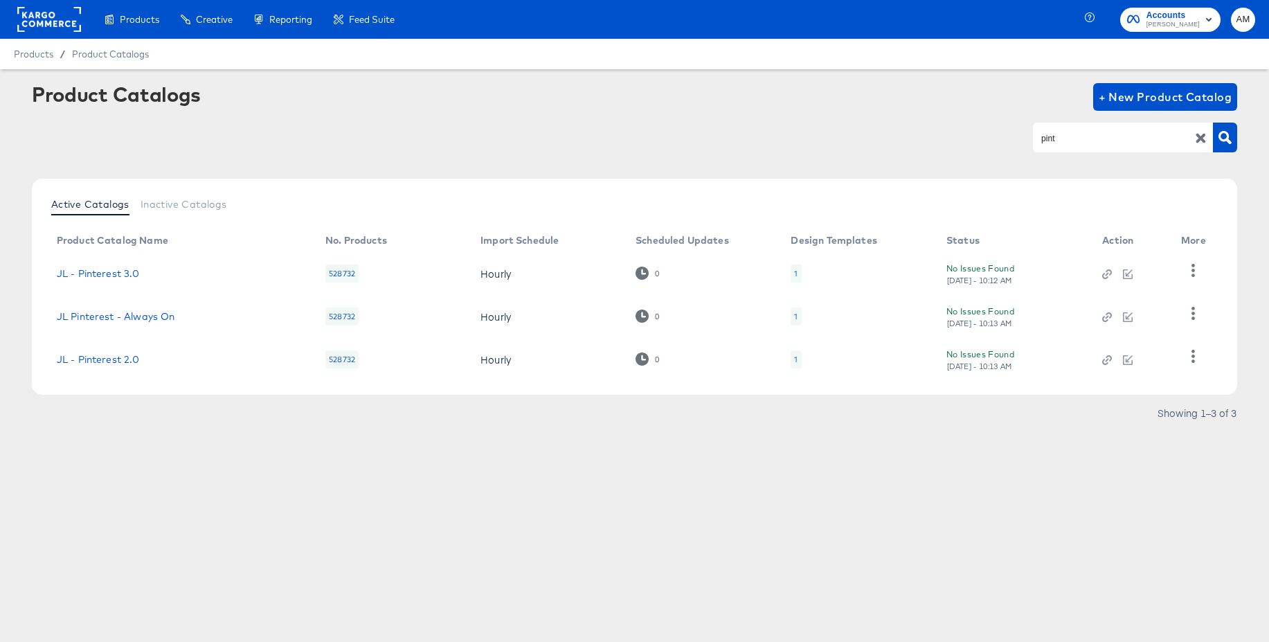
click at [798, 360] on div "1" at bounding box center [796, 359] width 10 height 18
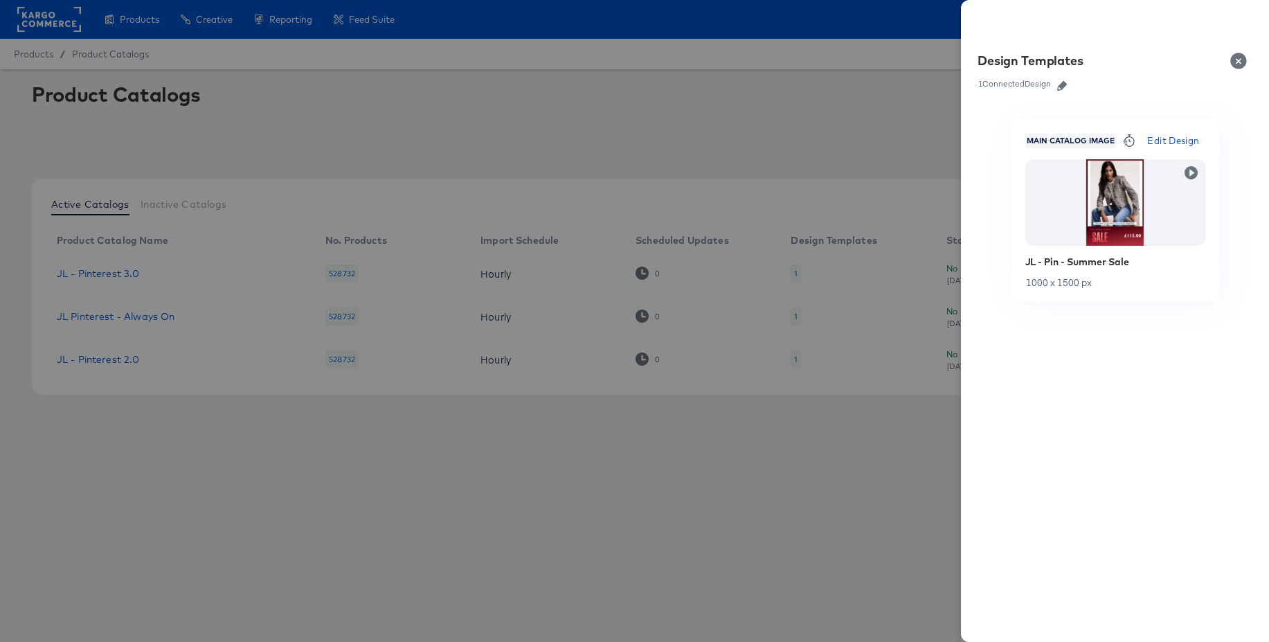
click at [634, 104] on div at bounding box center [634, 321] width 1269 height 642
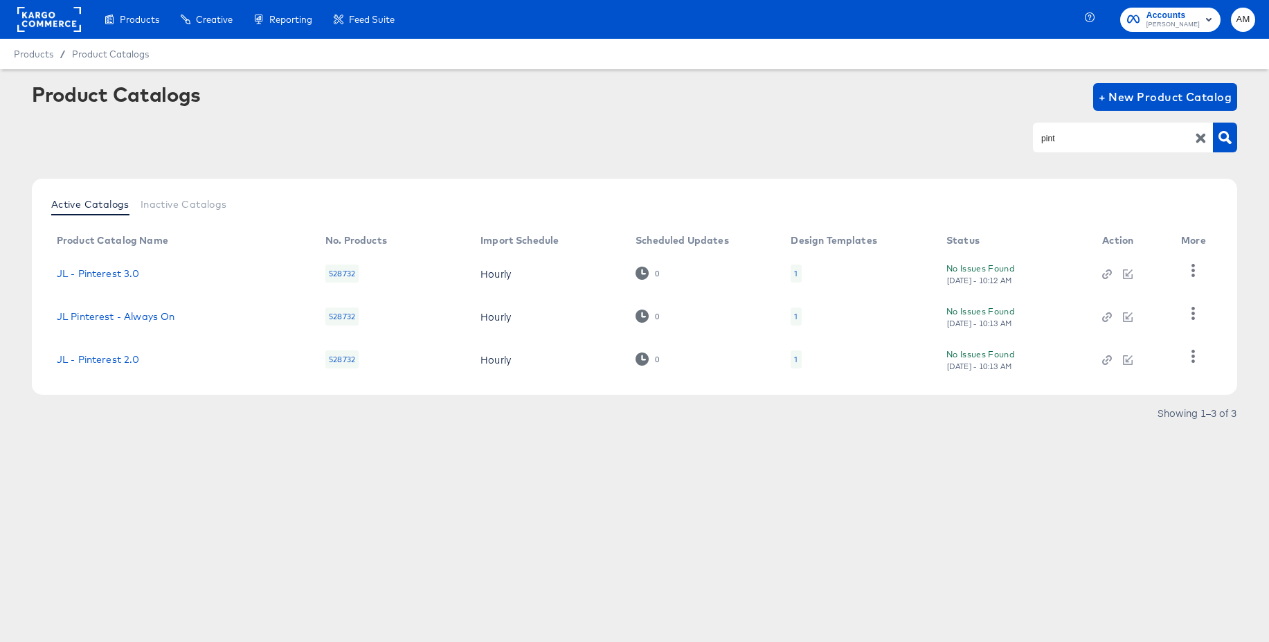
click at [58, 20] on rect at bounding box center [49, 19] width 64 height 25
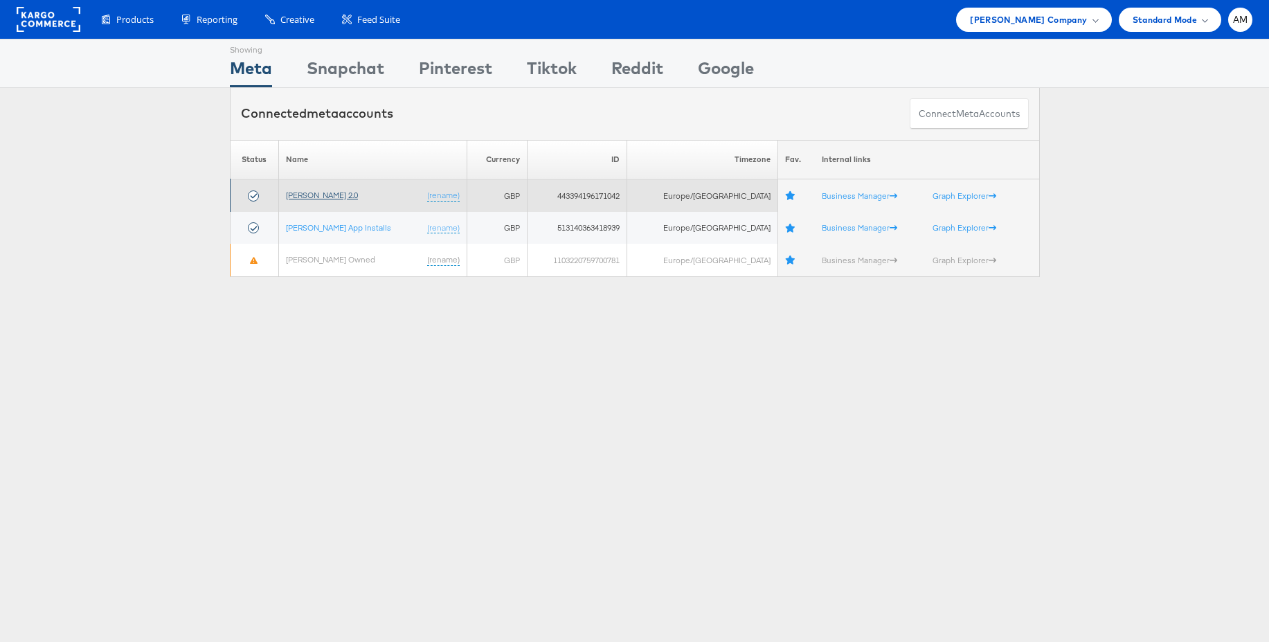
click at [320, 197] on link "John Lewis 2.0" at bounding box center [322, 195] width 72 height 10
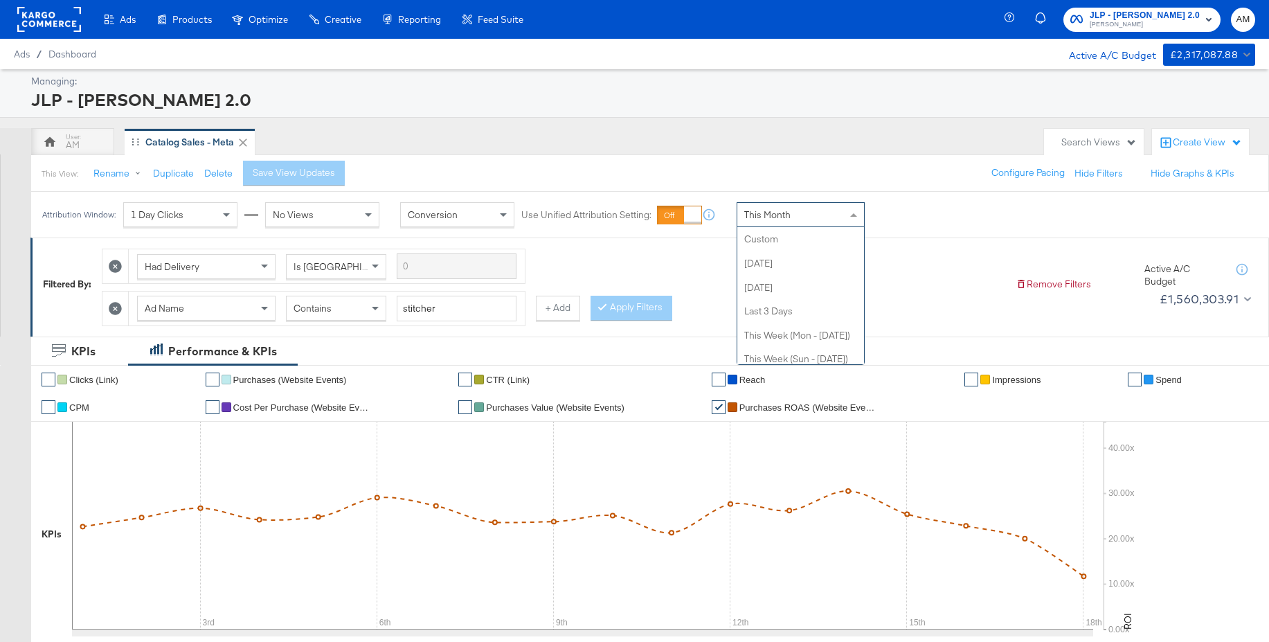
click at [776, 221] on div "This Month" at bounding box center [800, 215] width 127 height 24
drag, startPoint x: 548, startPoint y: 151, endPoint x: 564, endPoint y: 166, distance: 21.6
click at [548, 151] on div "AM Catalog Sales - Meta" at bounding box center [534, 142] width 1006 height 28
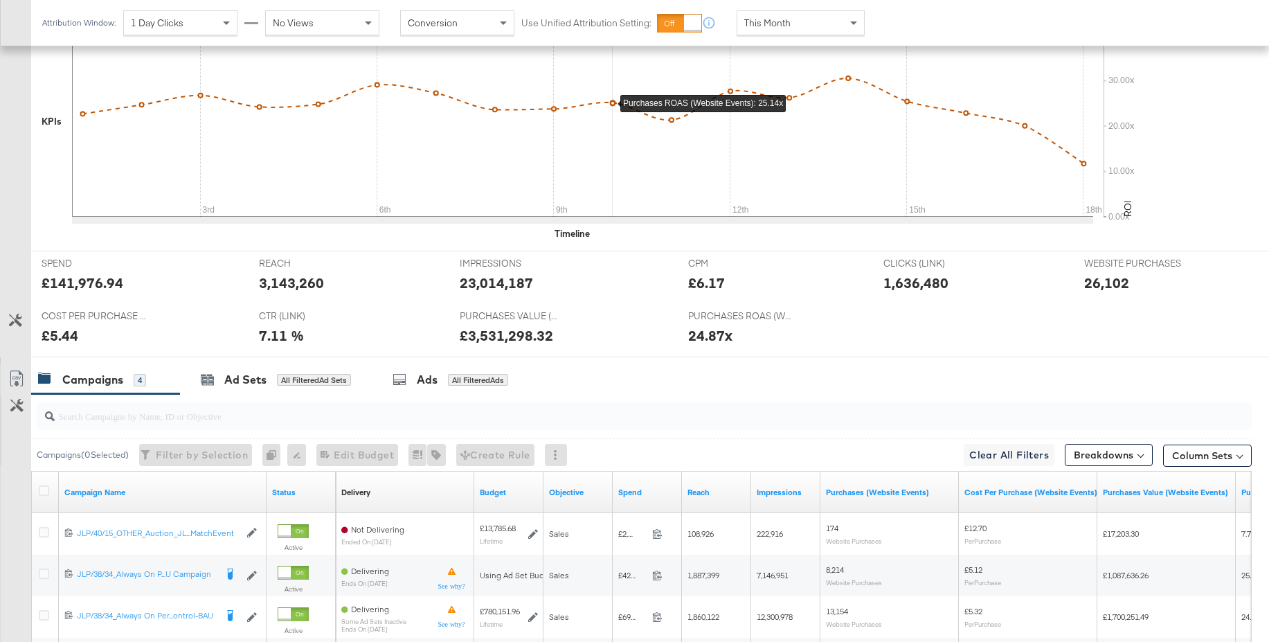
scroll to position [593, 0]
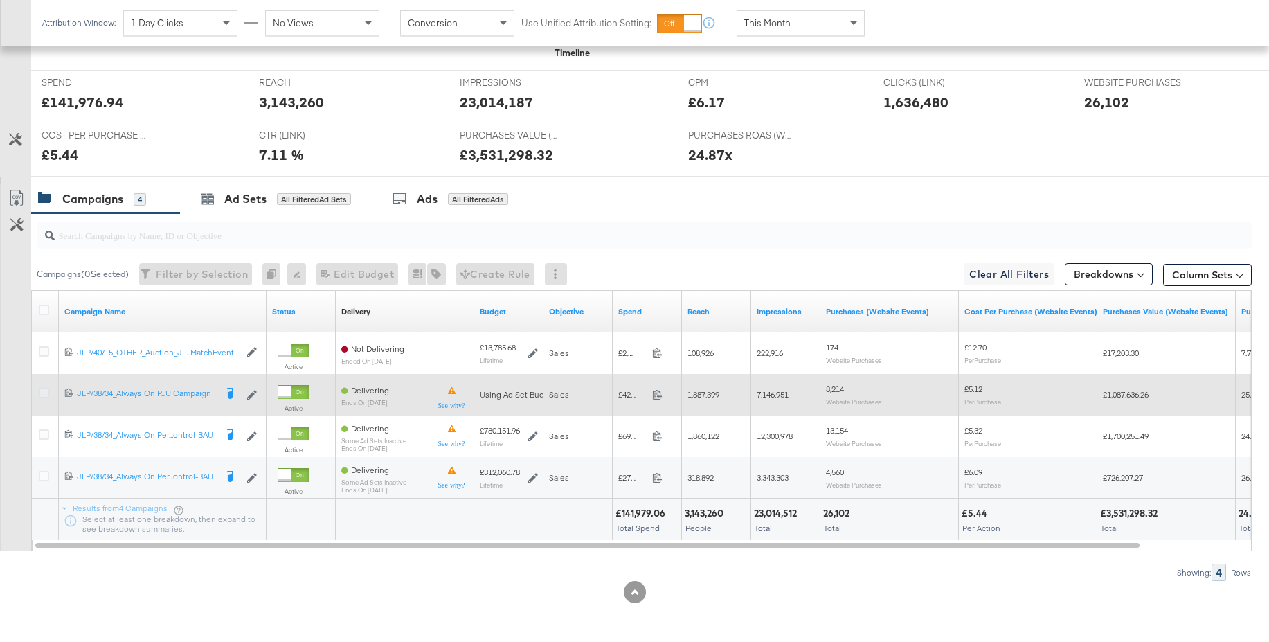
click at [46, 395] on icon at bounding box center [44, 393] width 10 height 10
click at [0, 0] on input "checkbox" at bounding box center [0, 0] width 0 height 0
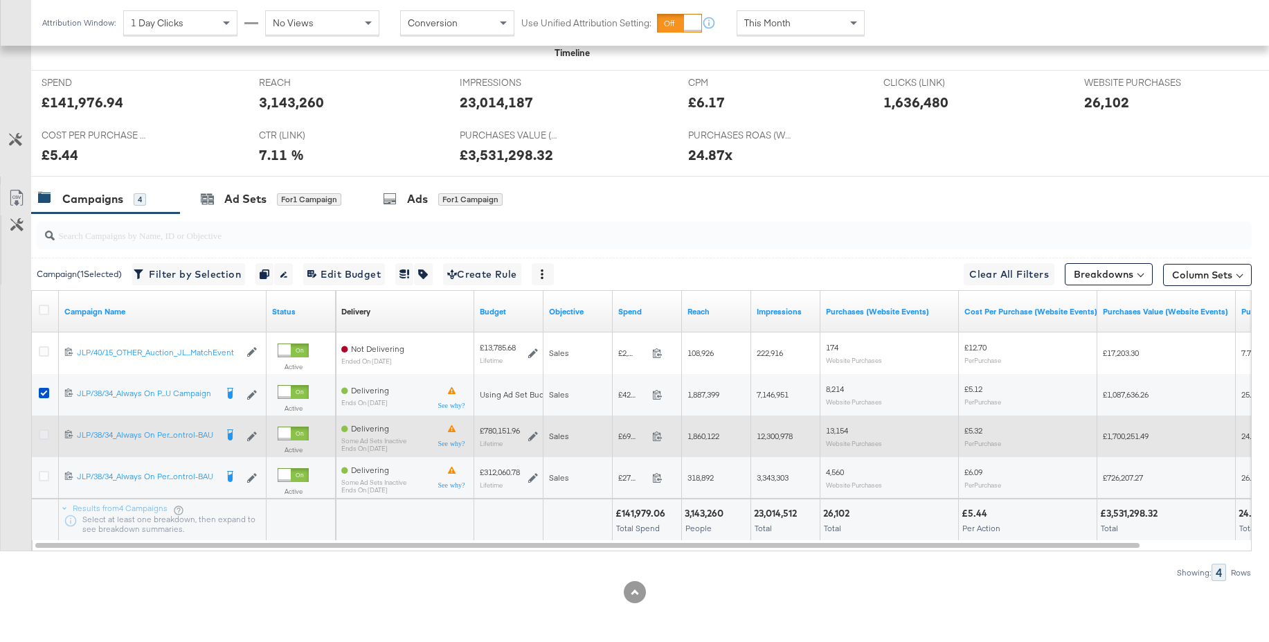
click at [46, 431] on icon at bounding box center [44, 434] width 10 height 10
click at [0, 0] on input "checkbox" at bounding box center [0, 0] width 0 height 0
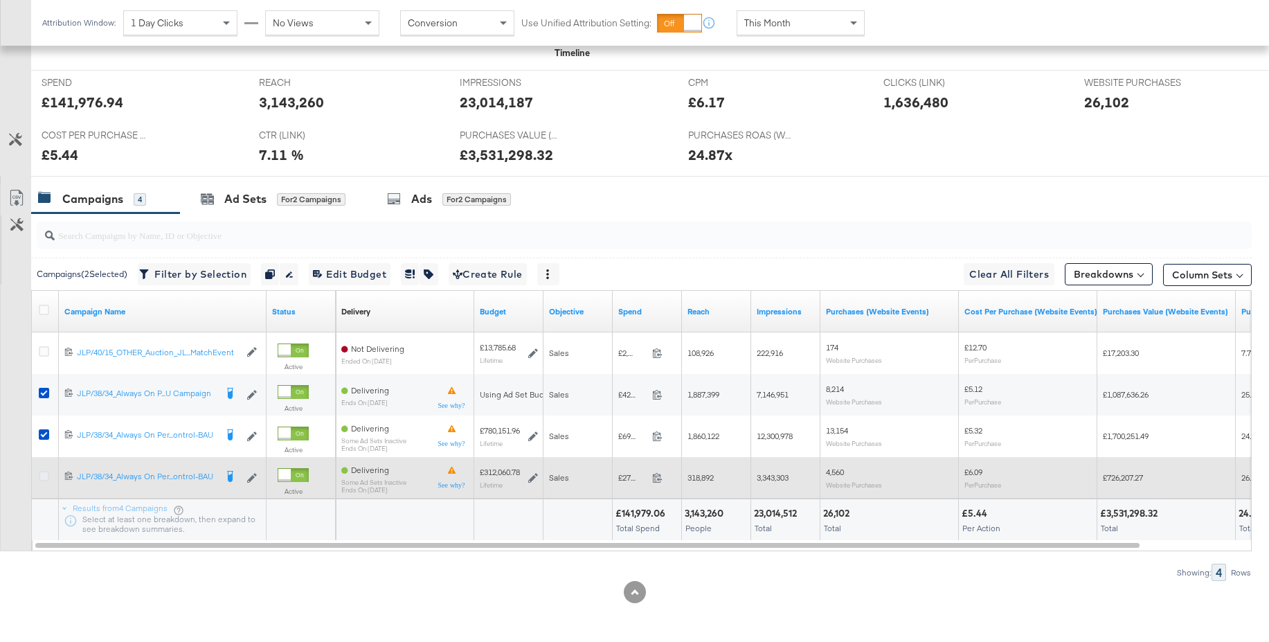
click at [44, 479] on icon at bounding box center [44, 476] width 10 height 10
click at [0, 0] on input "checkbox" at bounding box center [0, 0] width 0 height 0
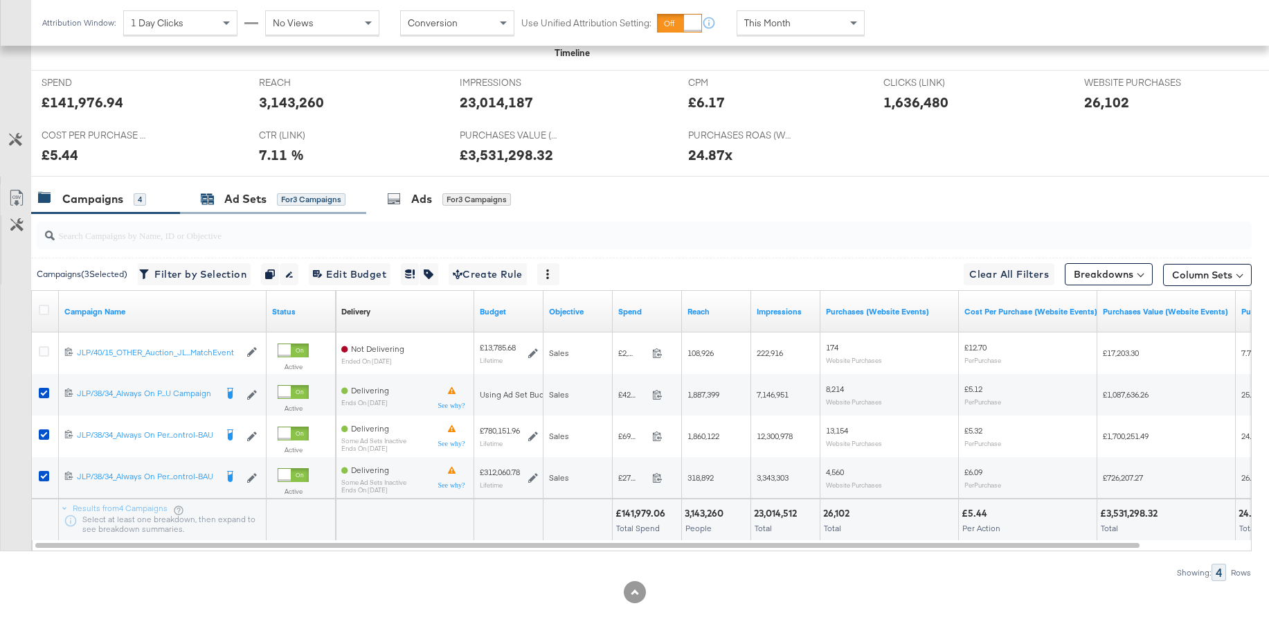
click at [227, 202] on div "Ad Sets" at bounding box center [245, 199] width 42 height 16
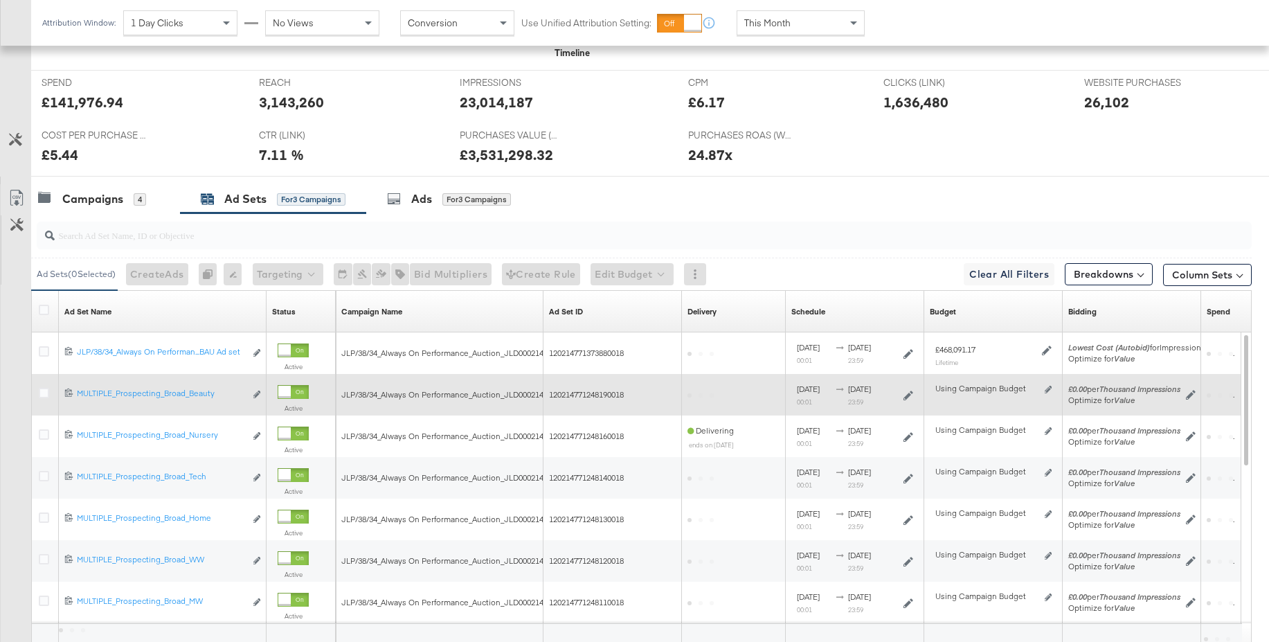
scroll to position [718, 0]
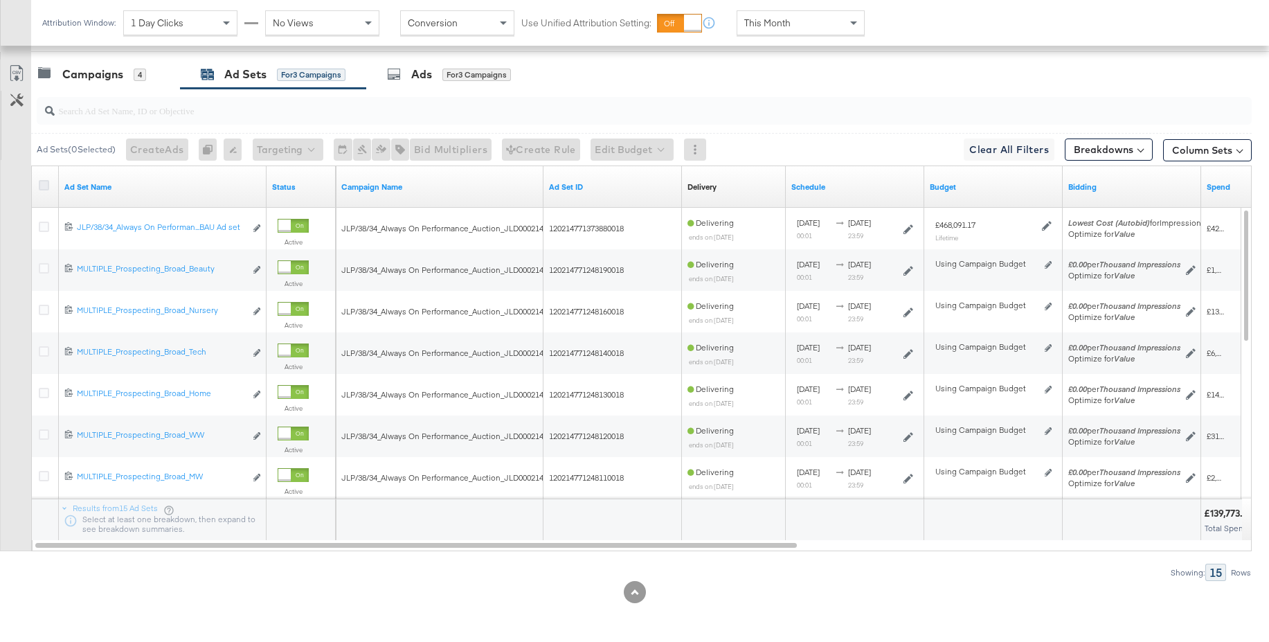
click at [43, 187] on icon at bounding box center [44, 185] width 10 height 10
click at [0, 0] on input "checkbox" at bounding box center [0, 0] width 0 height 0
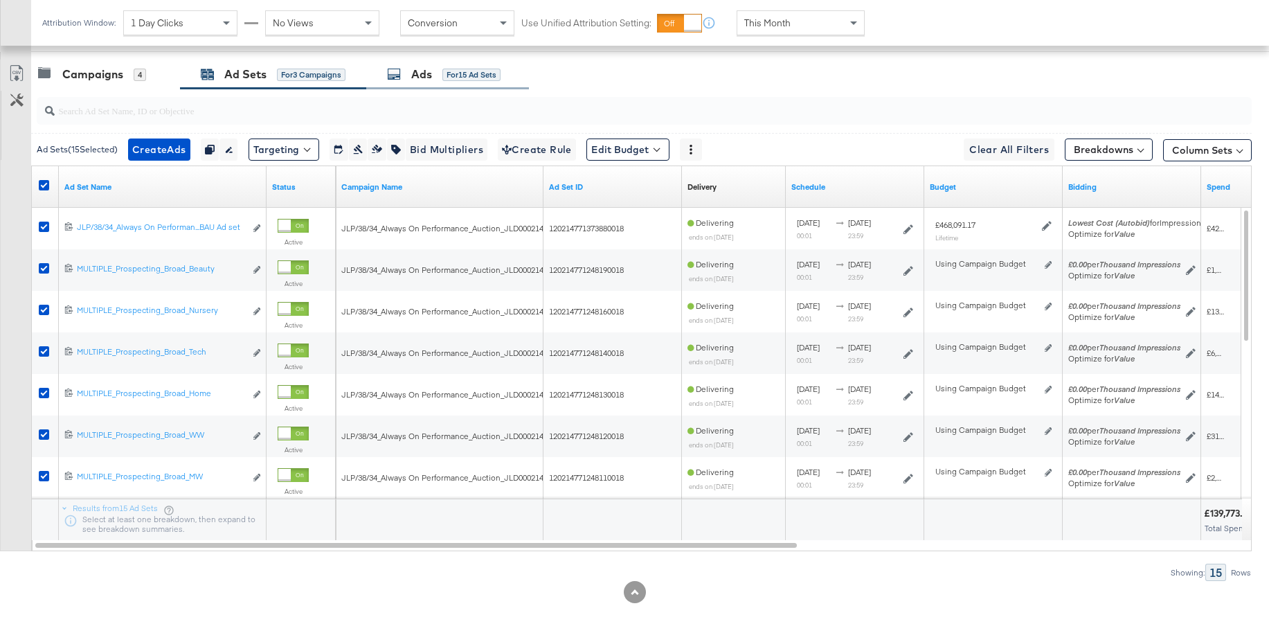
click at [419, 80] on div "Ads" at bounding box center [421, 74] width 21 height 16
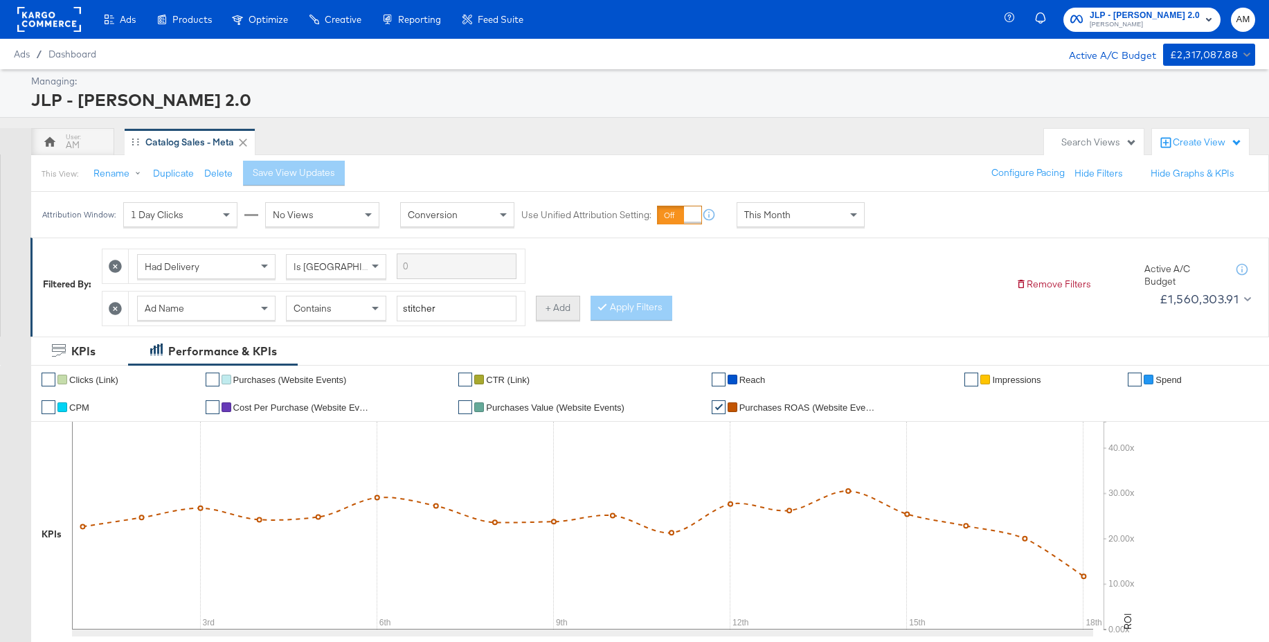
scroll to position [0, 0]
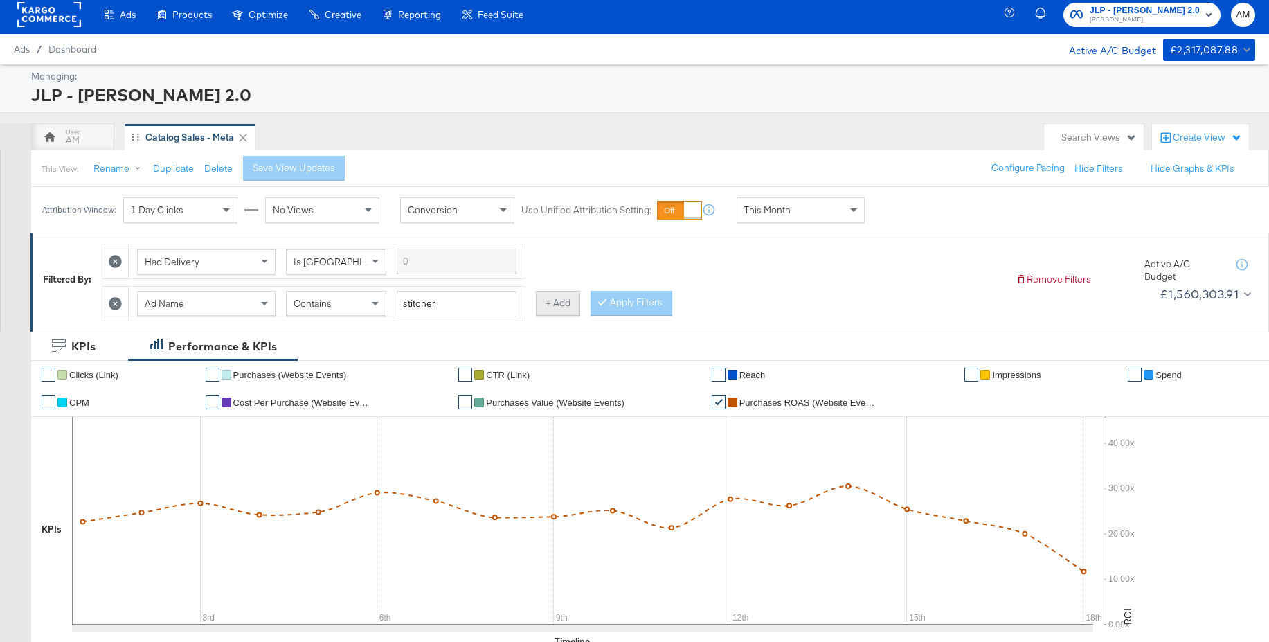
click at [565, 312] on button "+ Add" at bounding box center [558, 303] width 44 height 25
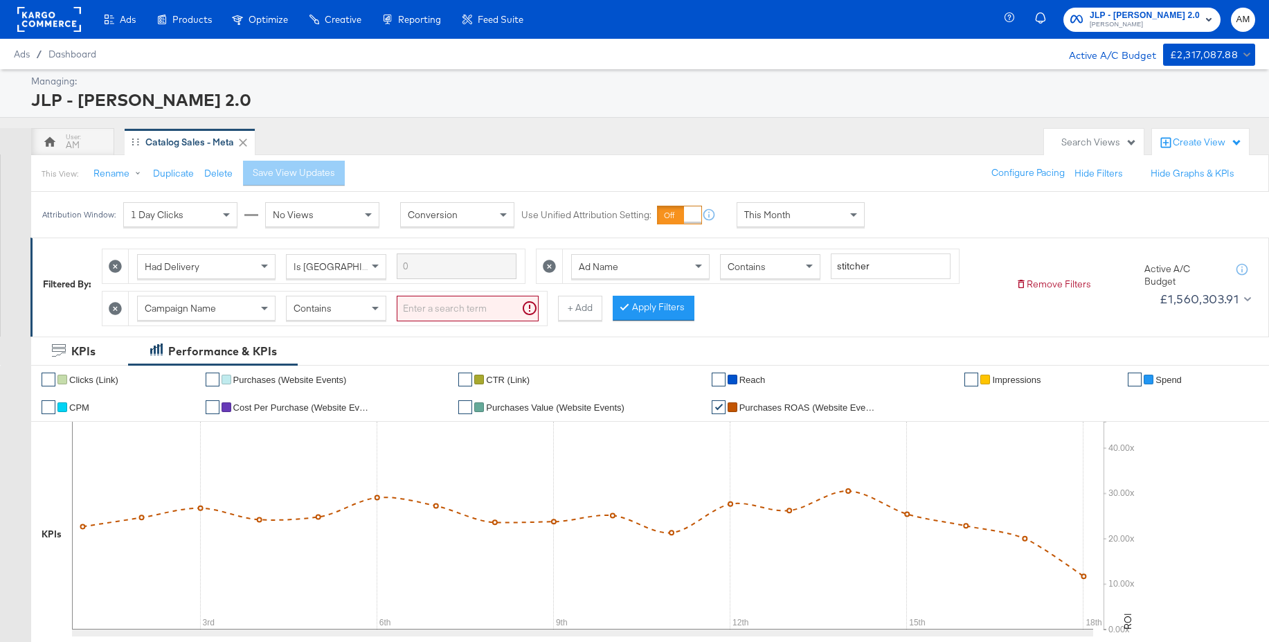
click at [211, 312] on span "Campaign Name" at bounding box center [180, 308] width 71 height 12
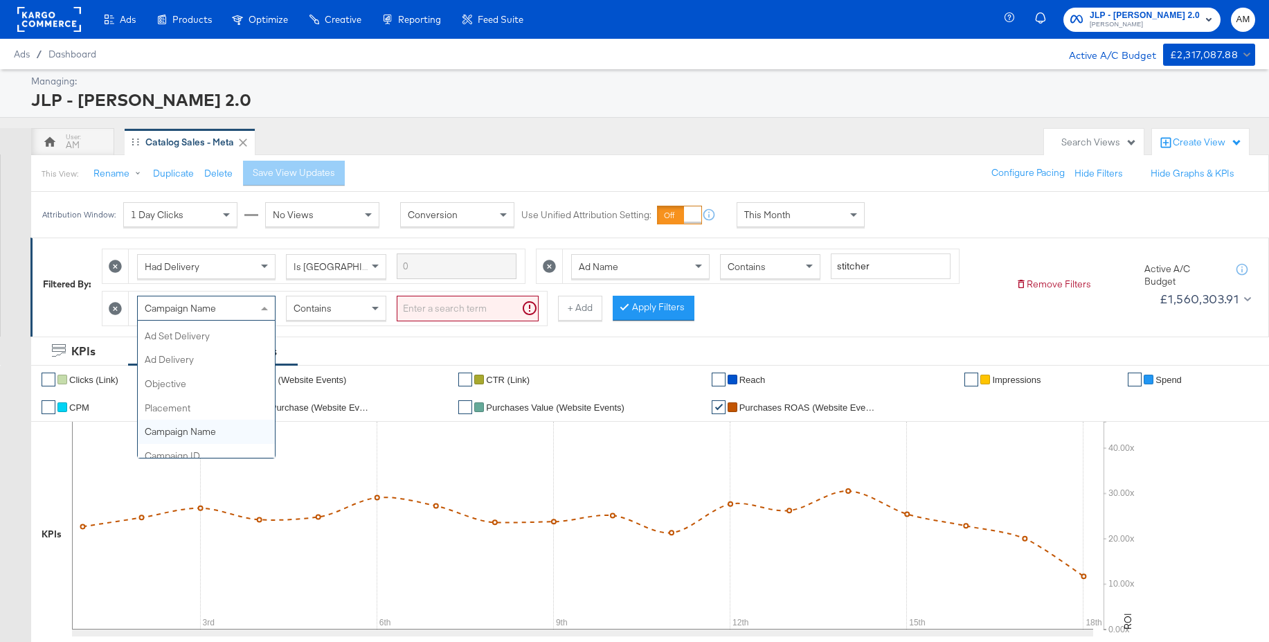
scroll to position [8, 0]
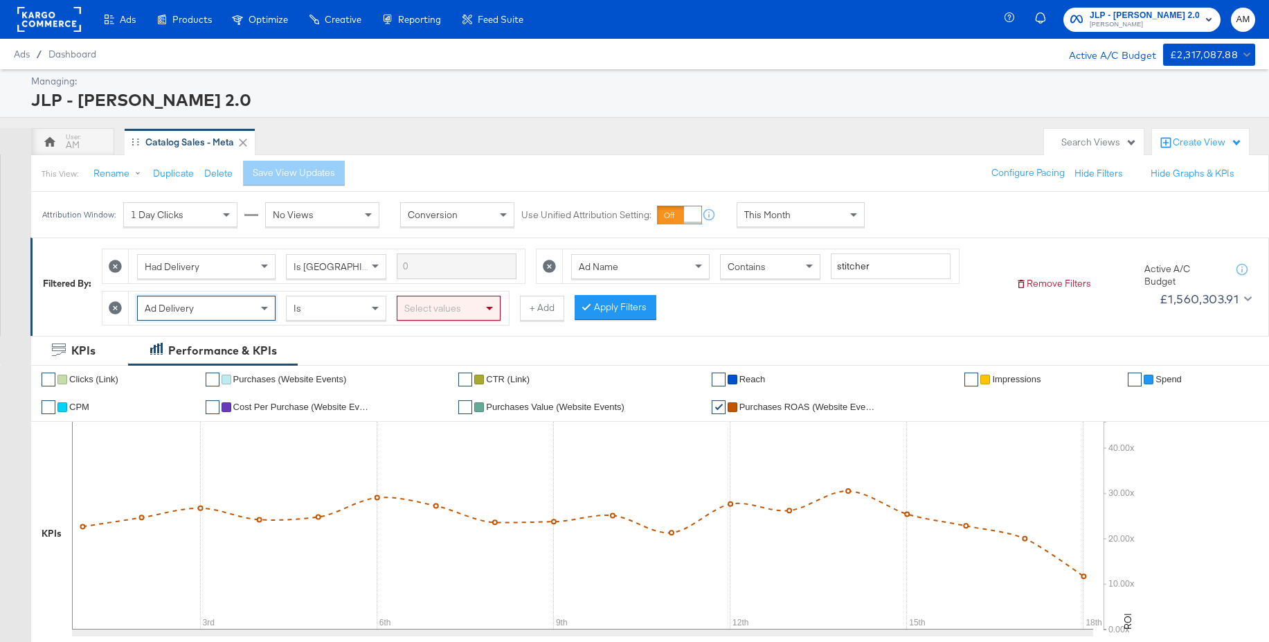
click at [442, 303] on div "Select values" at bounding box center [448, 308] width 102 height 24
click at [616, 307] on button "Apply Filters" at bounding box center [616, 307] width 82 height 25
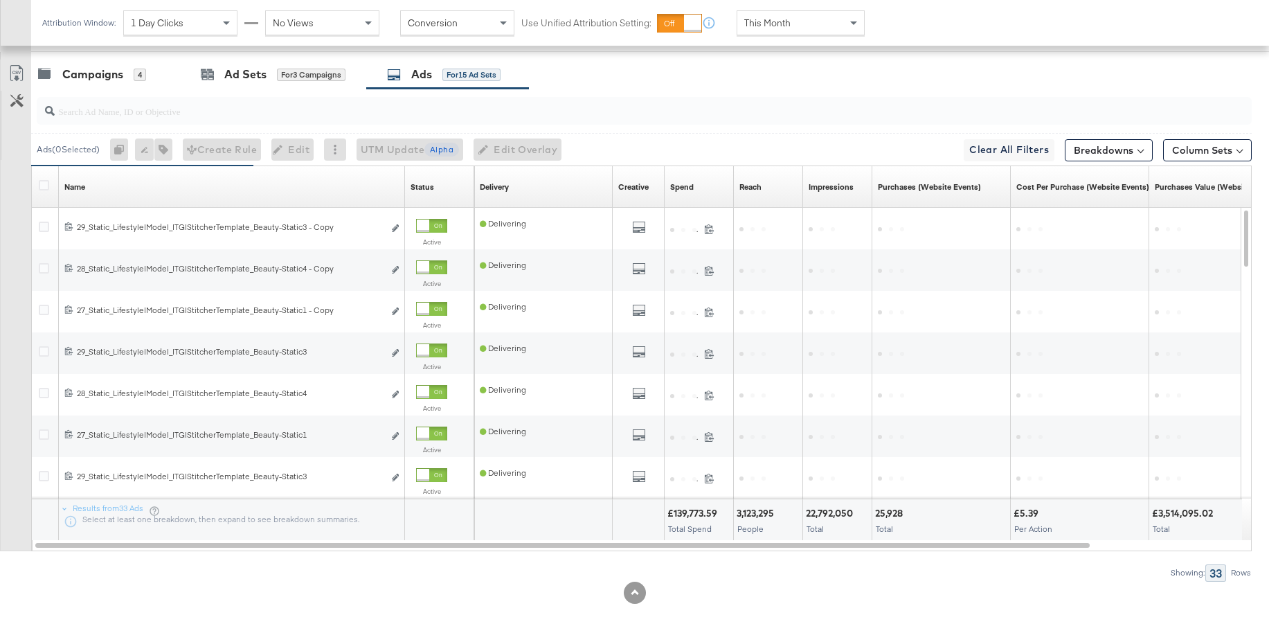
scroll to position [717, 0]
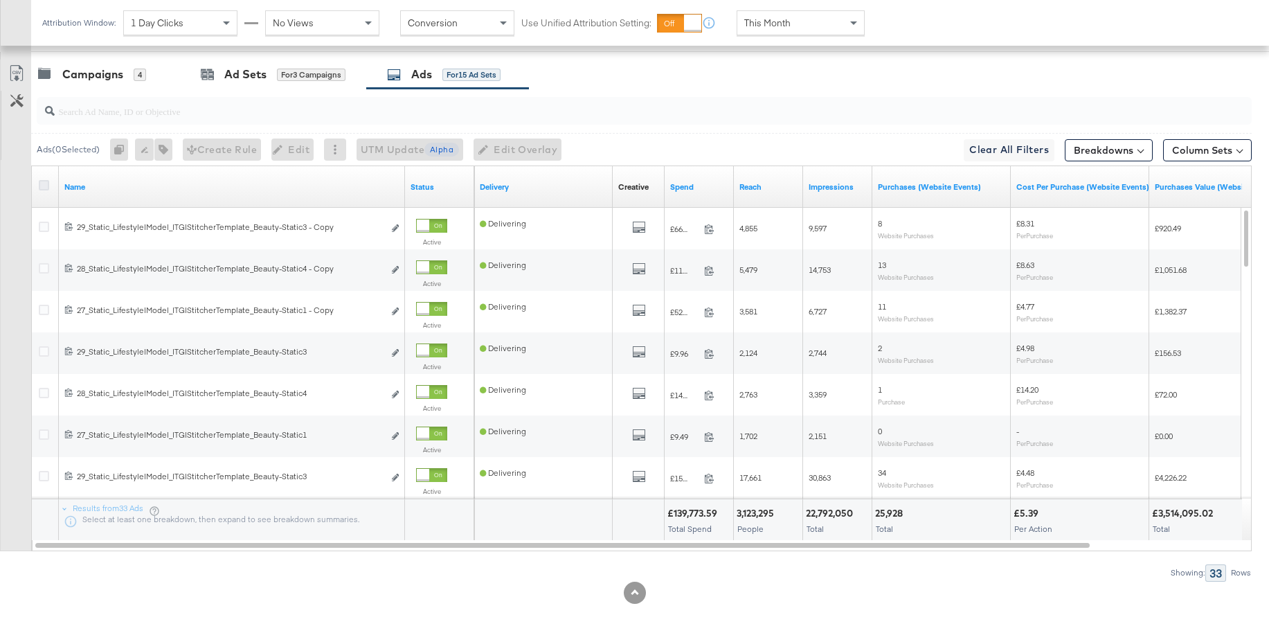
click at [44, 188] on icon at bounding box center [44, 185] width 10 height 10
click at [0, 0] on input "checkbox" at bounding box center [0, 0] width 0 height 0
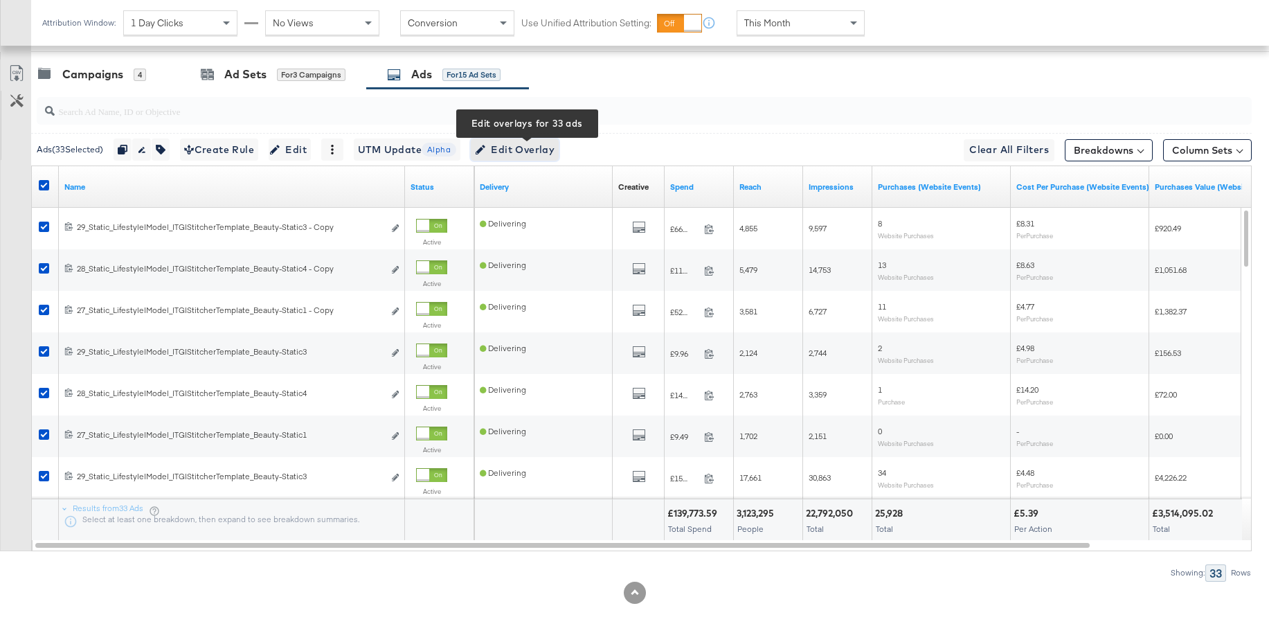
click at [515, 152] on span "Edit Overlay Edit overlays for 33 ads" at bounding box center [515, 149] width 80 height 17
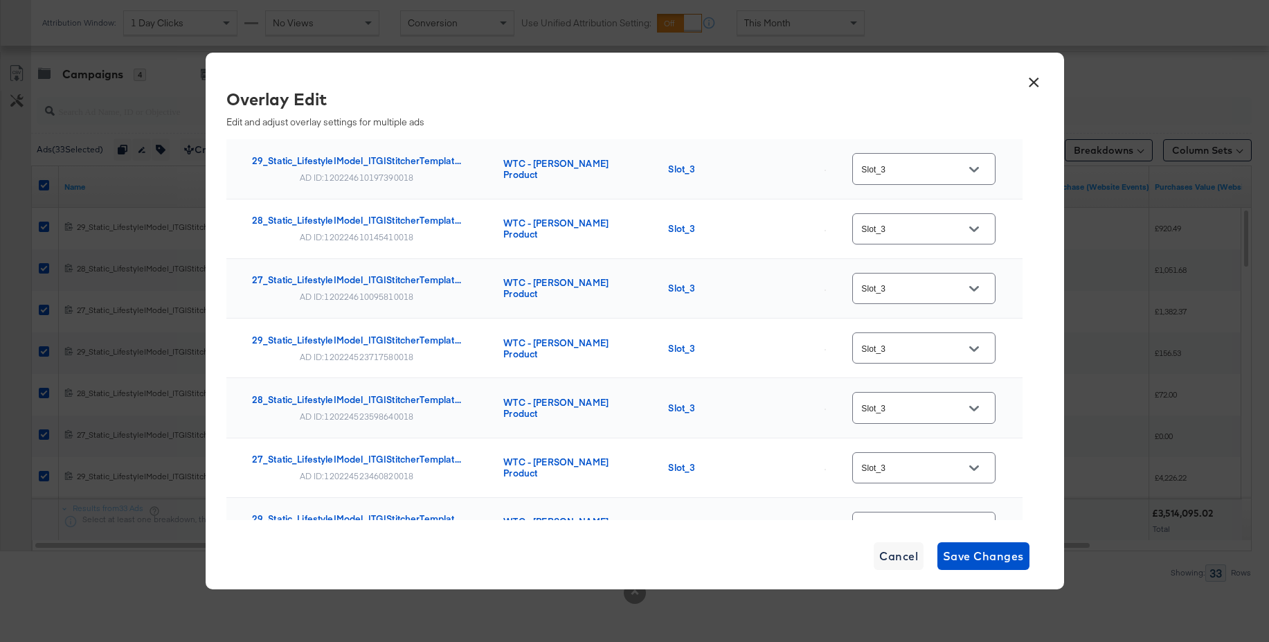
scroll to position [0, 0]
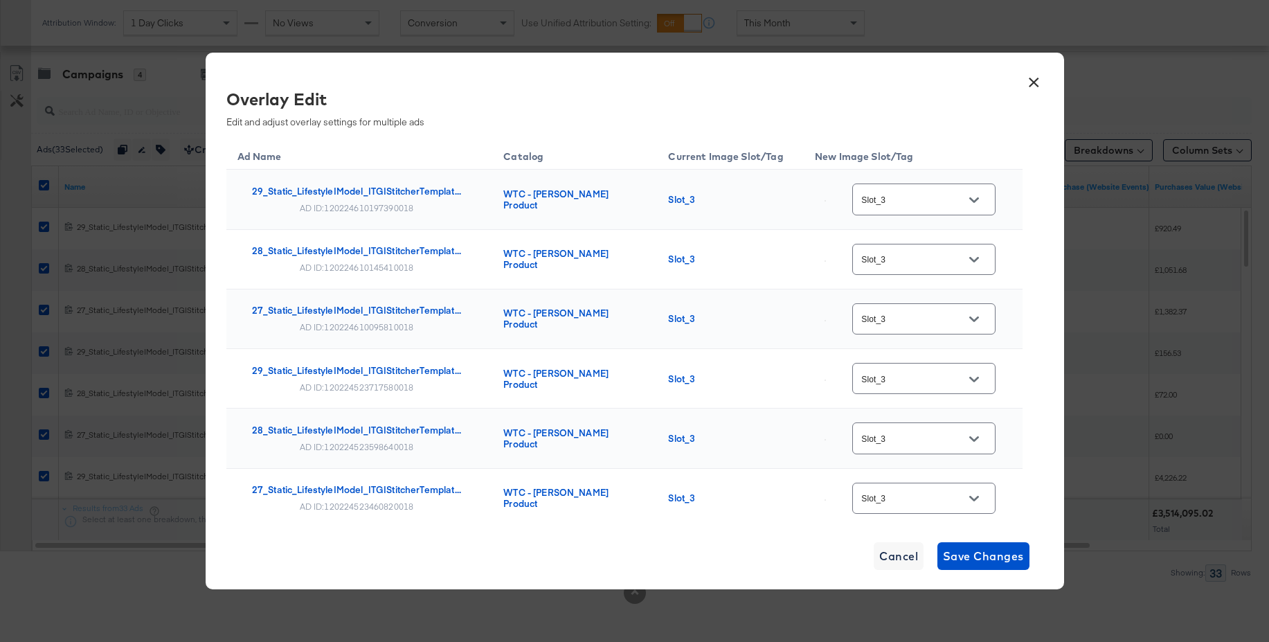
click at [977, 204] on icon "Open" at bounding box center [974, 200] width 10 height 10
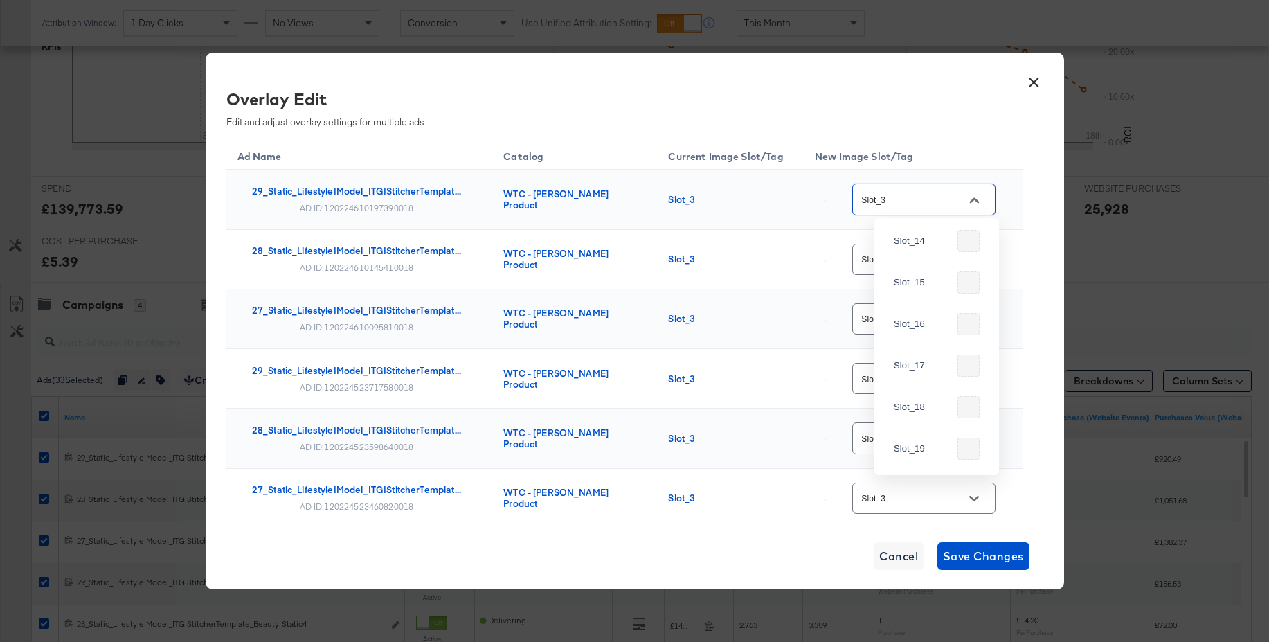
scroll to position [834, 0]
click at [726, 323] on div "Slot_3" at bounding box center [727, 318] width 119 height 11
click at [1037, 82] on button "×" at bounding box center [1034, 78] width 25 height 25
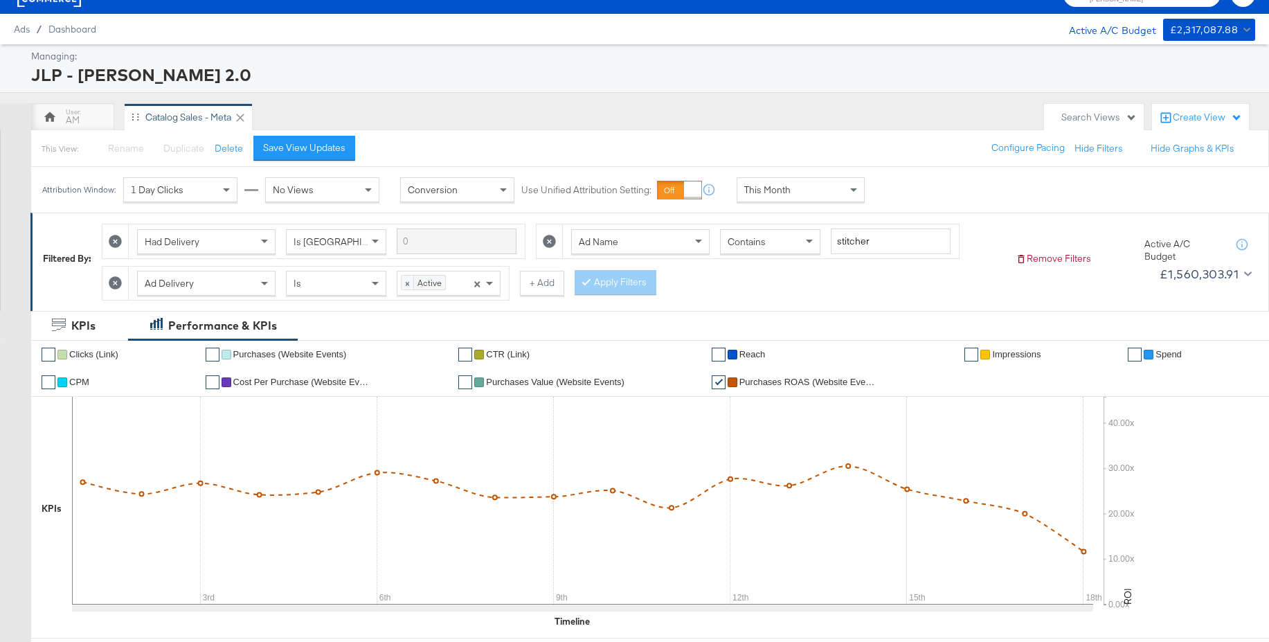
scroll to position [0, 0]
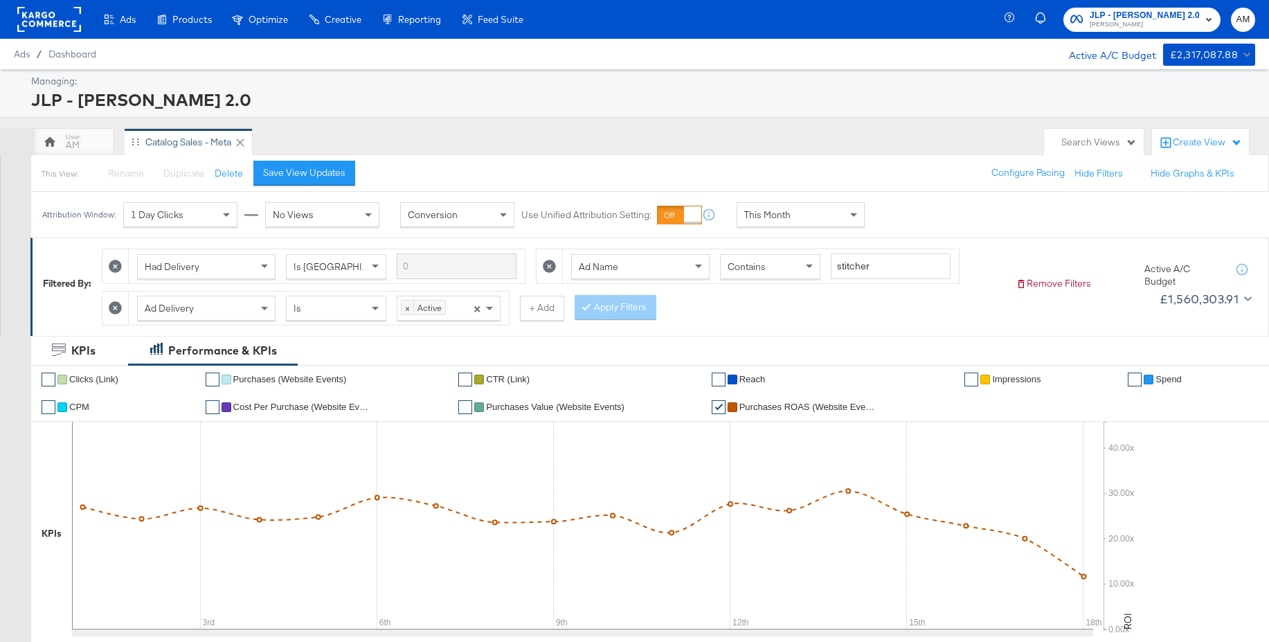
click at [48, 24] on rect at bounding box center [49, 19] width 64 height 25
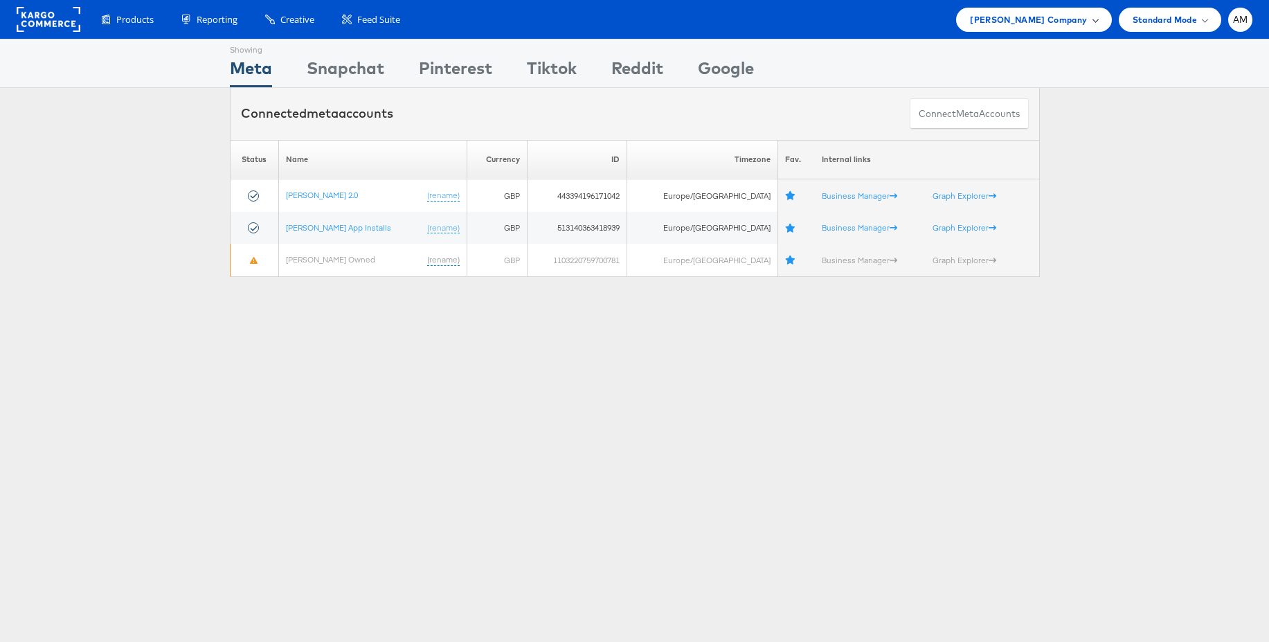
click at [1035, 19] on span "[PERSON_NAME] Company" at bounding box center [1028, 19] width 117 height 15
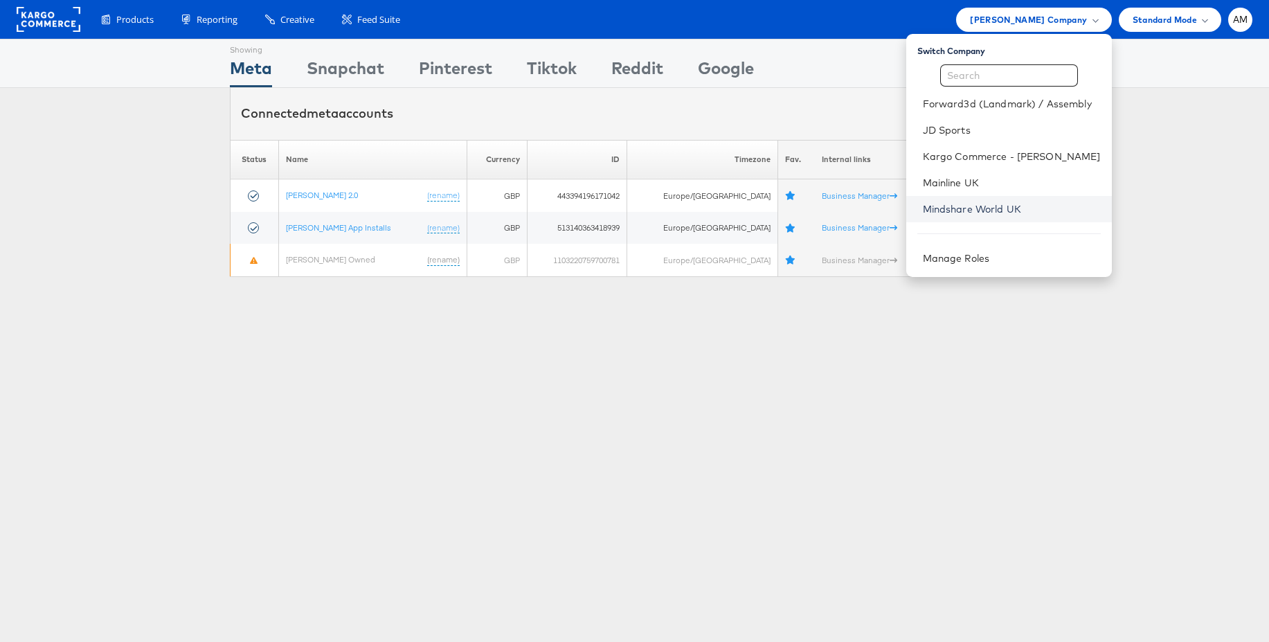
click at [950, 214] on link "Mindshare World UK" at bounding box center [1012, 209] width 178 height 14
